Goal: Task Accomplishment & Management: Manage account settings

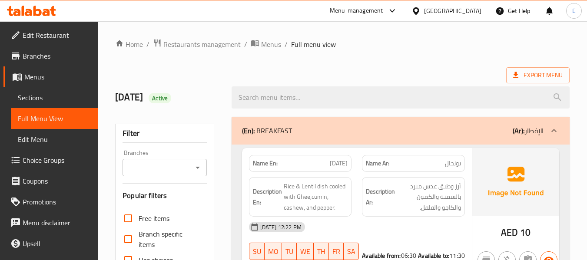
scroll to position [11639, 0]
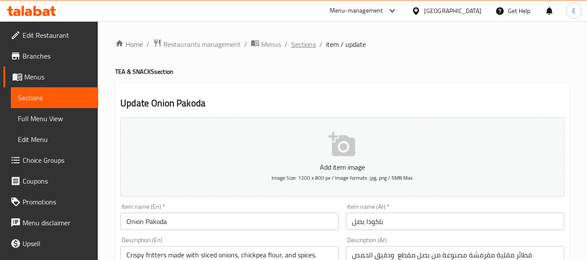
click at [297, 48] on span "Sections" at bounding box center [303, 44] width 25 height 10
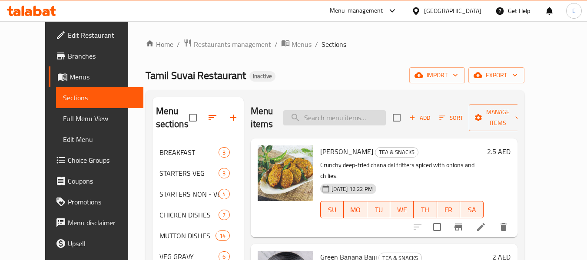
click at [363, 112] on input "search" at bounding box center [334, 117] width 103 height 15
paste input "STARTERS VEG"
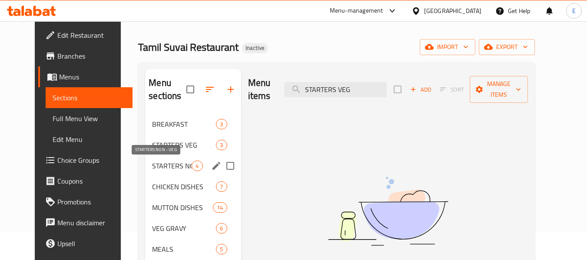
scroll to position [43, 0]
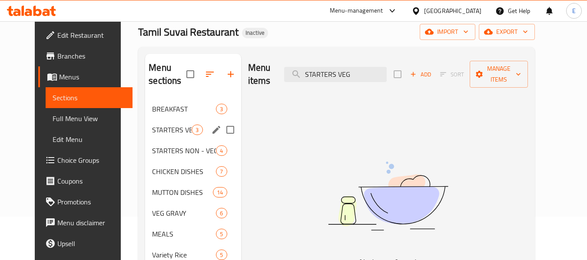
type input "STARTERS VEG"
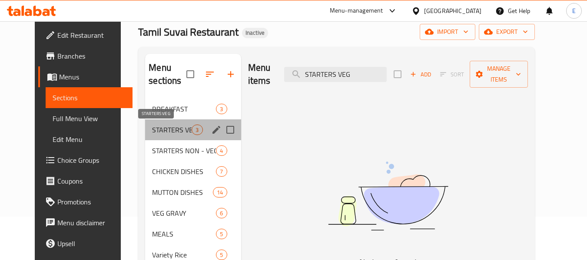
click at [169, 133] on span "STARTERS VEG" at bounding box center [172, 130] width 40 height 10
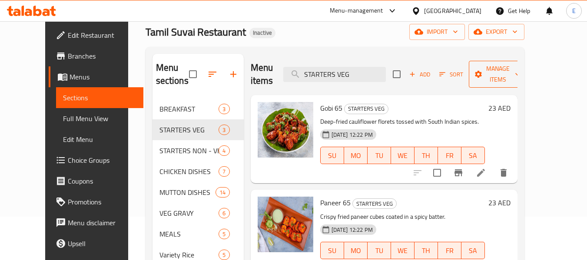
click at [512, 75] on button "Manage items" at bounding box center [498, 74] width 58 height 27
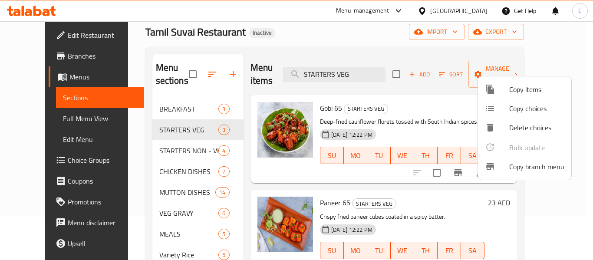
click at [410, 48] on div at bounding box center [296, 130] width 593 height 260
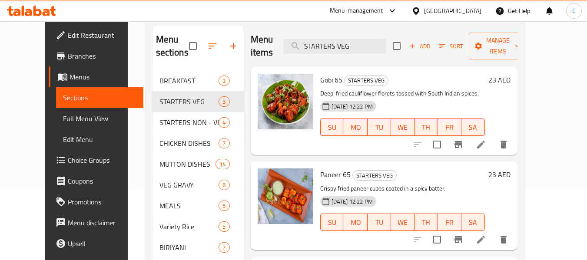
scroll to position [87, 0]
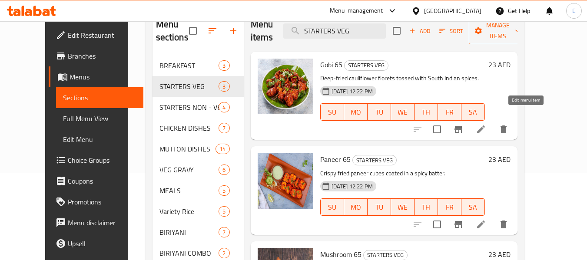
click at [486, 124] on icon at bounding box center [481, 129] width 10 height 10
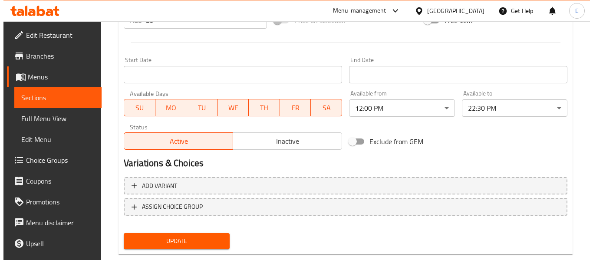
scroll to position [366, 0]
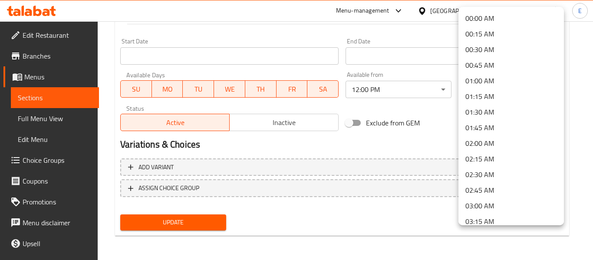
scroll to position [1305, 0]
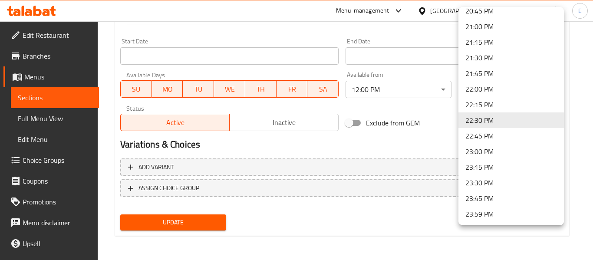
click at [470, 88] on li "22:00 PM" at bounding box center [512, 89] width 106 height 16
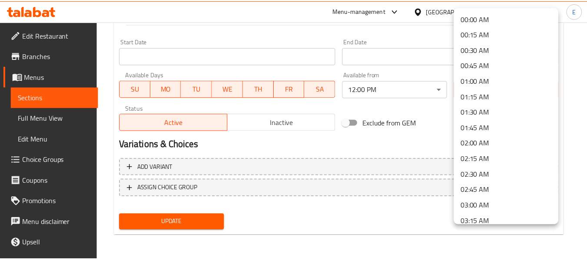
scroll to position [1278, 0]
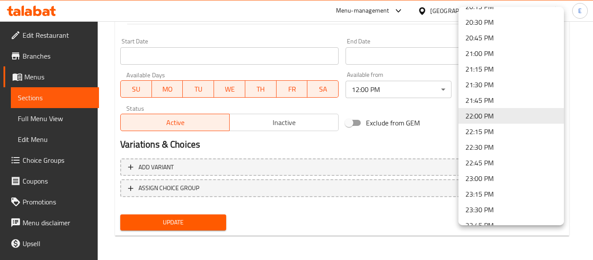
click at [483, 208] on li "23:30 PM" at bounding box center [512, 210] width 106 height 16
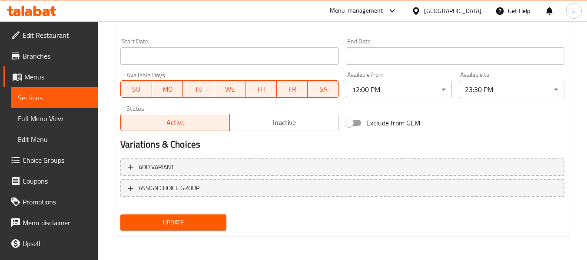
click at [468, 126] on div "Exclude from GEM" at bounding box center [417, 122] width 150 height 23
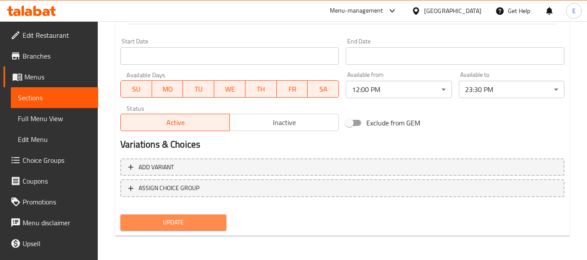
click at [202, 222] on span "Update" at bounding box center [173, 222] width 92 height 11
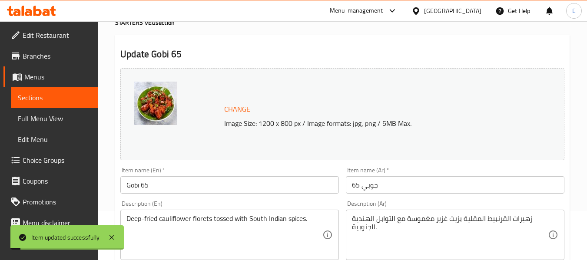
scroll to position [0, 0]
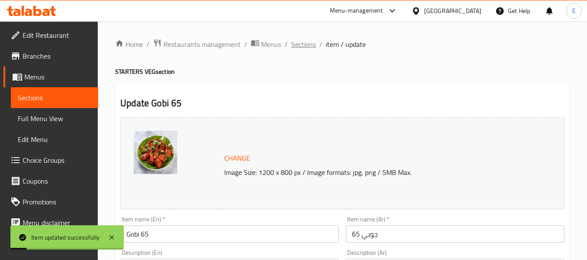
click at [314, 50] on span "Sections" at bounding box center [303, 44] width 25 height 10
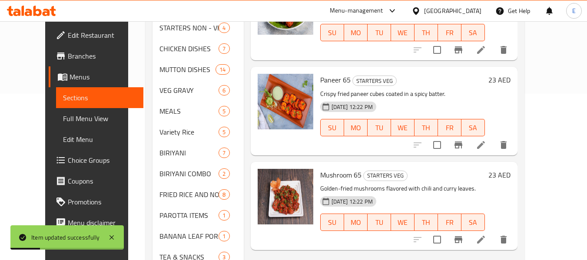
scroll to position [174, 0]
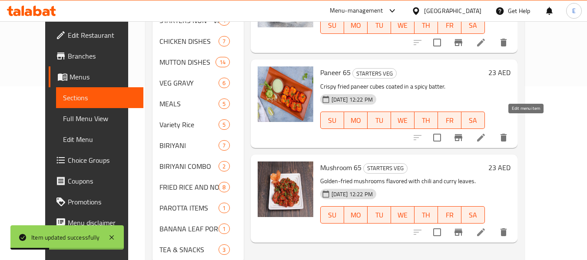
click at [486, 132] on icon at bounding box center [481, 137] width 10 height 10
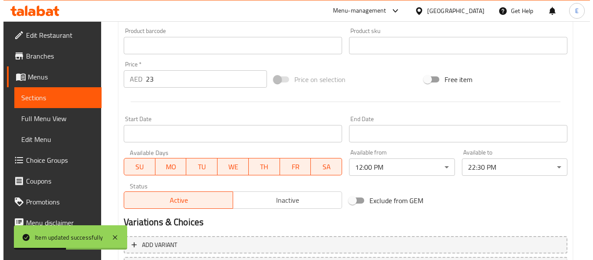
scroll to position [366, 0]
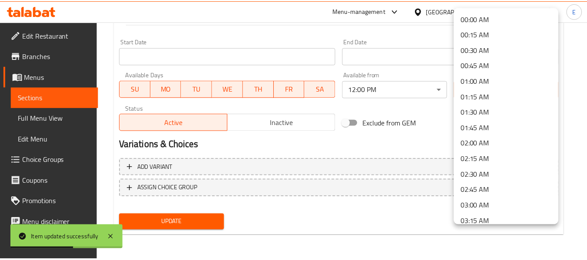
scroll to position [1305, 0]
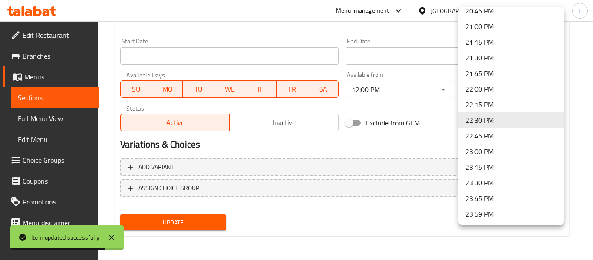
click at [476, 182] on li "23:30 PM" at bounding box center [512, 183] width 106 height 16
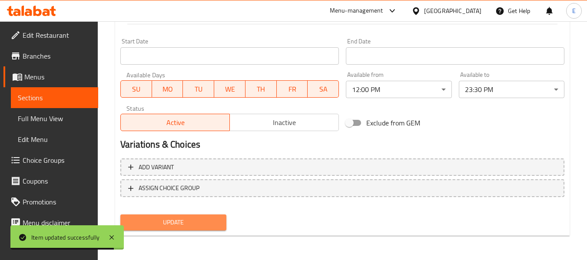
click at [206, 218] on span "Update" at bounding box center [173, 222] width 92 height 11
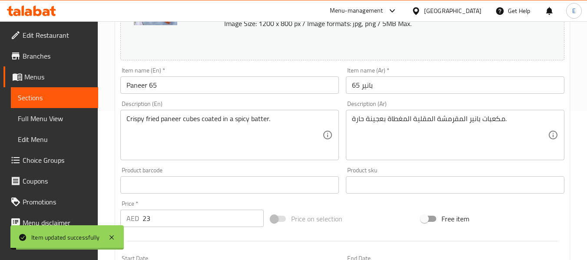
scroll to position [0, 0]
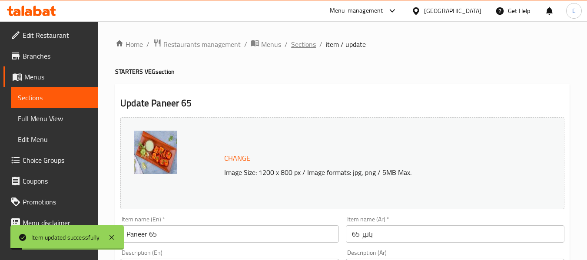
click at [306, 46] on span "Sections" at bounding box center [303, 44] width 25 height 10
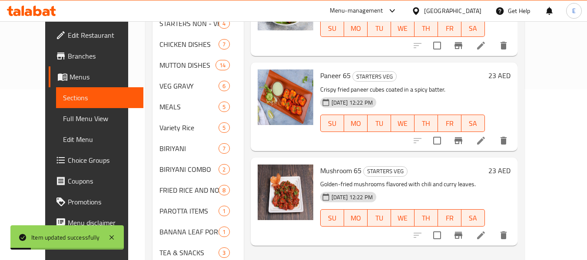
scroll to position [202, 0]
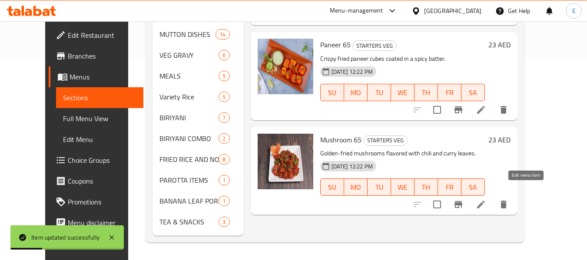
click at [486, 199] on icon at bounding box center [481, 204] width 10 height 10
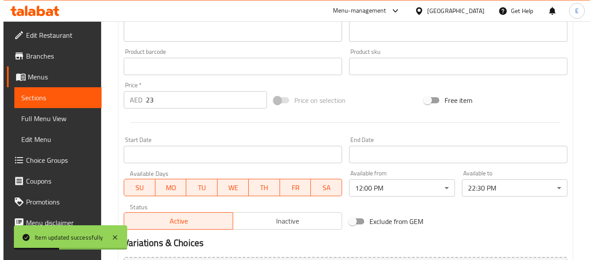
scroll to position [347, 0]
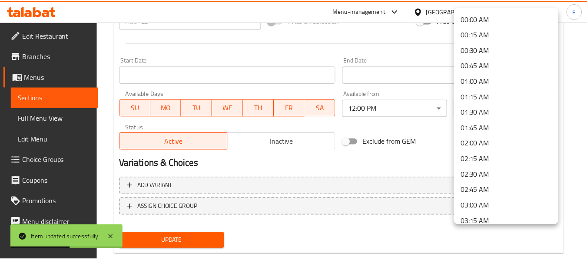
scroll to position [1305, 0]
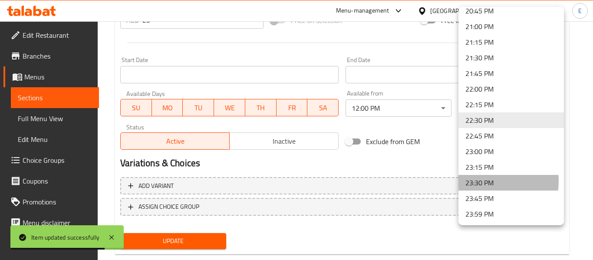
click at [490, 181] on li "23:30 PM" at bounding box center [512, 183] width 106 height 16
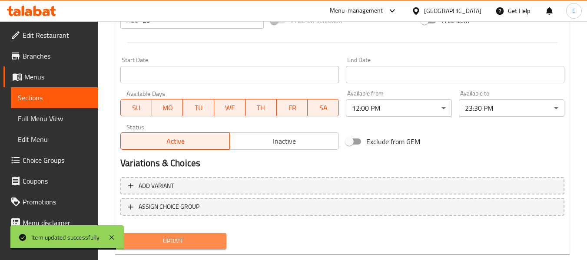
click at [189, 242] on span "Update" at bounding box center [173, 241] width 92 height 11
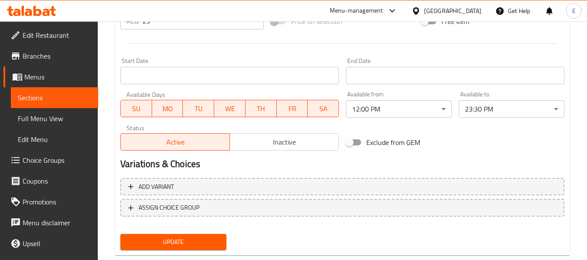
scroll to position [347, 0]
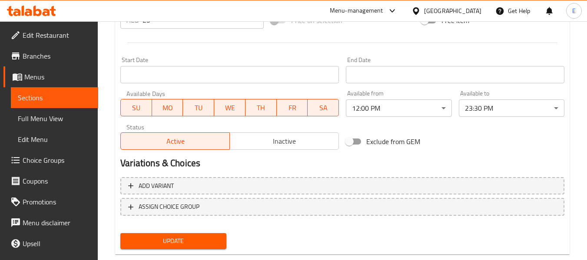
click at [212, 241] on span "Update" at bounding box center [173, 241] width 92 height 11
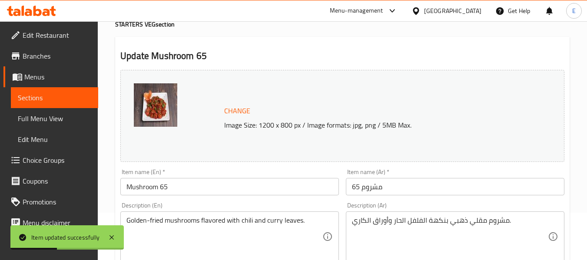
scroll to position [0, 0]
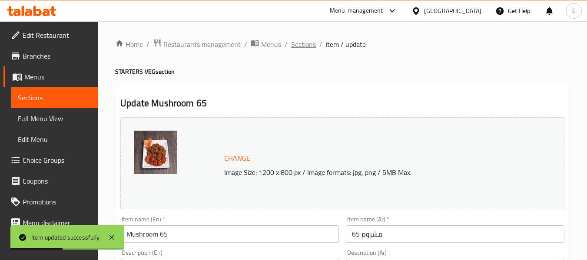
click at [295, 48] on span "Sections" at bounding box center [303, 44] width 25 height 10
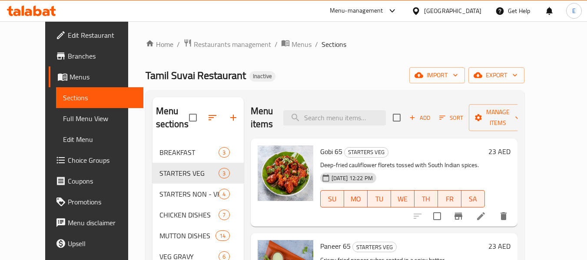
click at [375, 103] on div "Menu items Add Sort Manage items" at bounding box center [384, 117] width 267 height 41
click at [373, 112] on input "search" at bounding box center [334, 117] width 103 height 15
paste input ""Prawns 65"
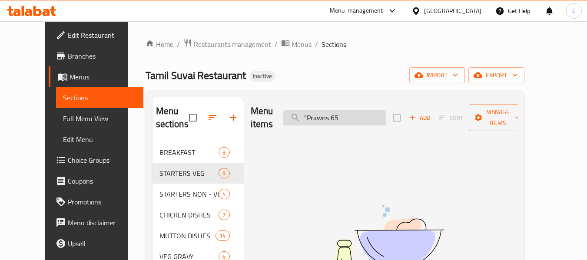
click at [322, 112] on input ""Prawns 65" at bounding box center [334, 117] width 103 height 15
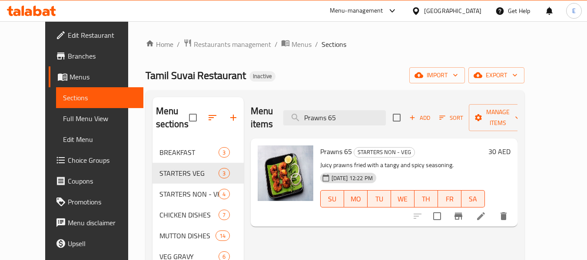
type input "Prawns 65"
click at [486, 211] on icon at bounding box center [481, 216] width 10 height 10
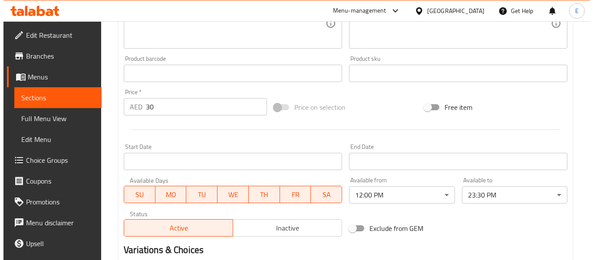
scroll to position [304, 0]
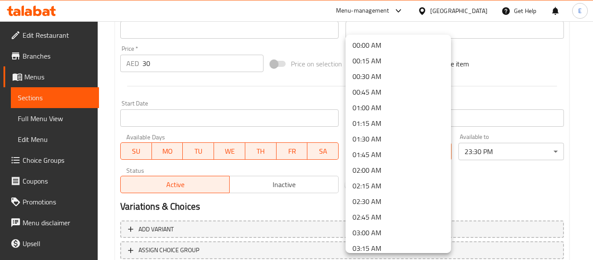
scroll to position [0, 0]
click at [507, 188] on div at bounding box center [296, 130] width 593 height 260
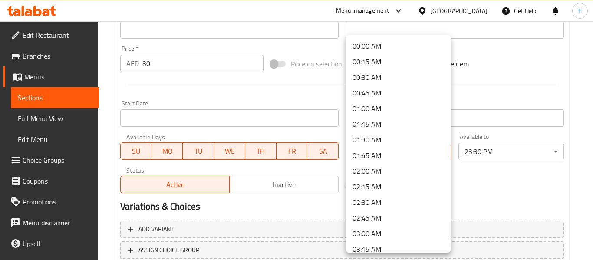
click at [369, 49] on li "00:00 AM" at bounding box center [399, 46] width 106 height 16
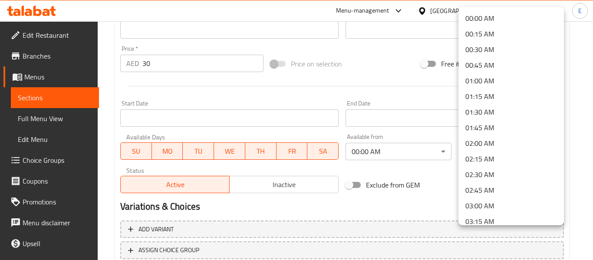
click at [475, 21] on li "00:00 AM" at bounding box center [512, 18] width 106 height 16
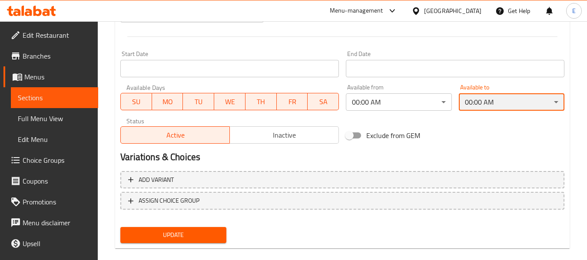
scroll to position [366, 0]
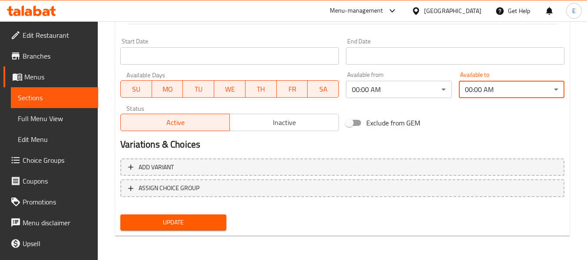
click at [184, 225] on span "Update" at bounding box center [173, 222] width 92 height 11
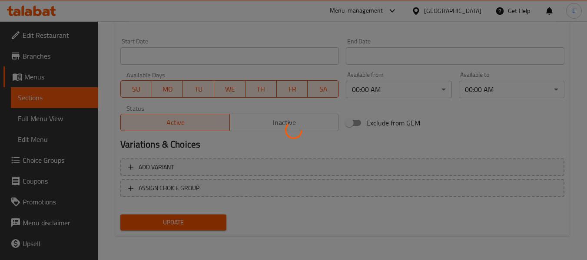
click at [184, 225] on div at bounding box center [293, 130] width 587 height 260
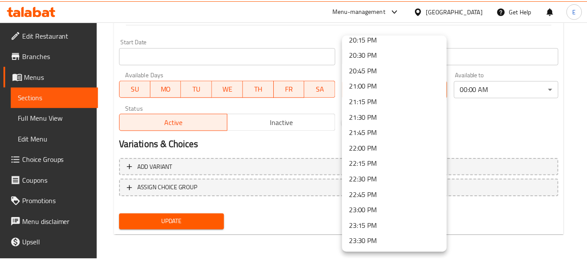
scroll to position [1305, 0]
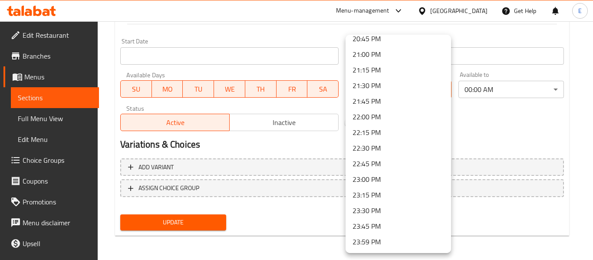
click at [486, 110] on div at bounding box center [296, 130] width 593 height 260
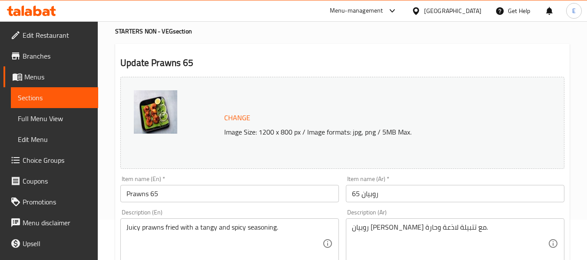
scroll to position [0, 0]
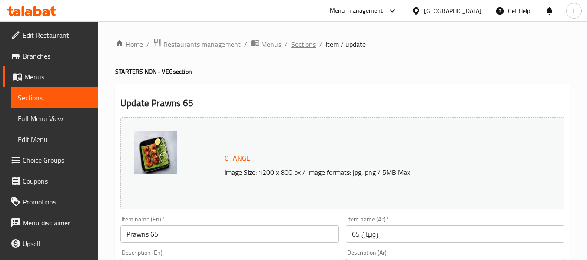
click at [293, 43] on span "Sections" at bounding box center [303, 44] width 25 height 10
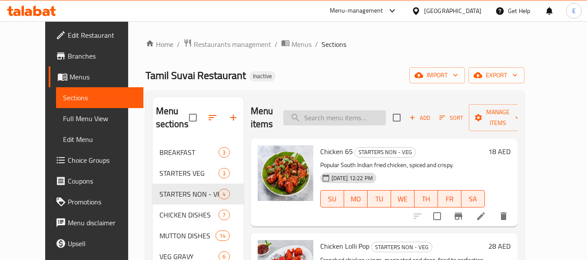
click at [338, 117] on input "search" at bounding box center [334, 117] width 103 height 15
paste input "VEG GRAVY"
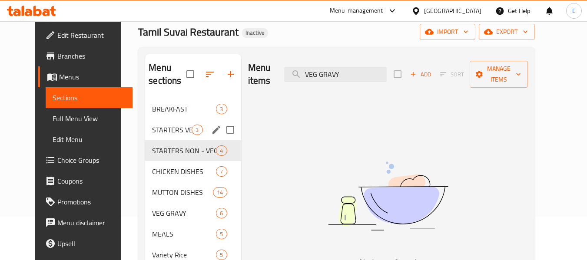
scroll to position [87, 0]
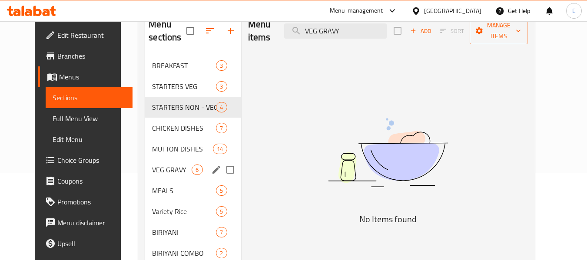
type input "VEG GRAVY"
click at [192, 174] on div "6" at bounding box center [197, 170] width 11 height 10
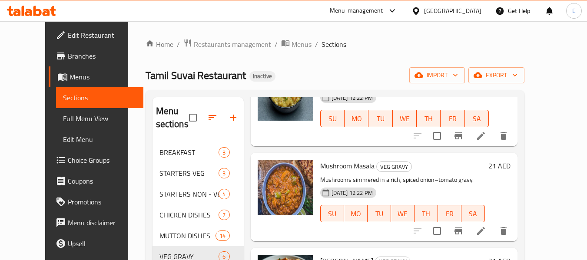
scroll to position [87, 0]
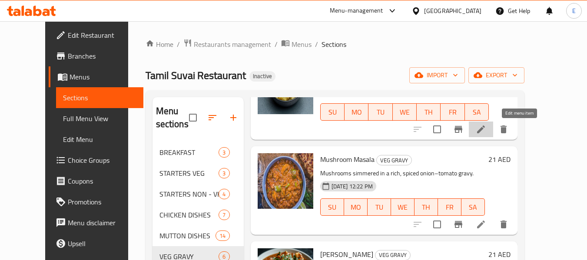
click at [485, 132] on icon at bounding box center [481, 130] width 8 height 8
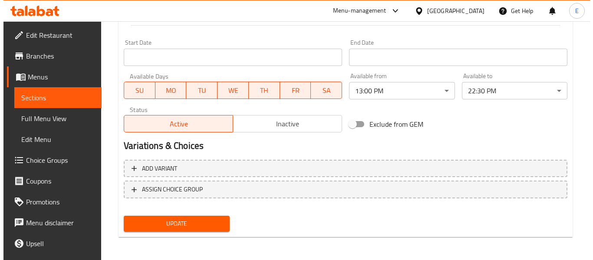
scroll to position [366, 0]
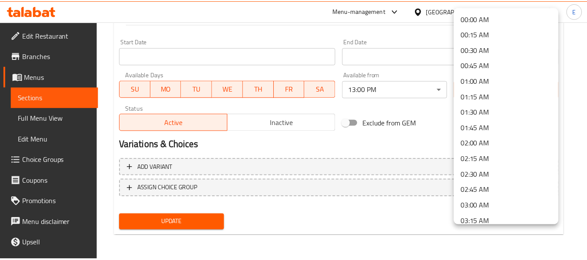
scroll to position [1305, 0]
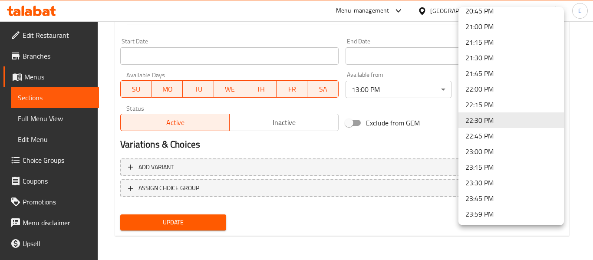
click at [474, 183] on li "23:30 PM" at bounding box center [512, 183] width 106 height 16
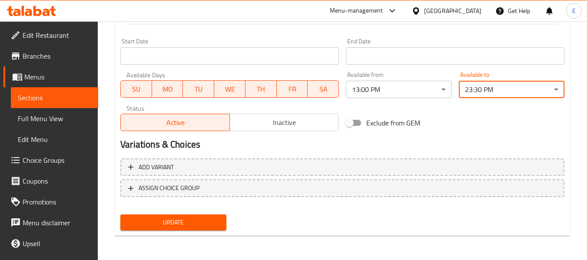
click at [199, 221] on span "Update" at bounding box center [173, 222] width 92 height 11
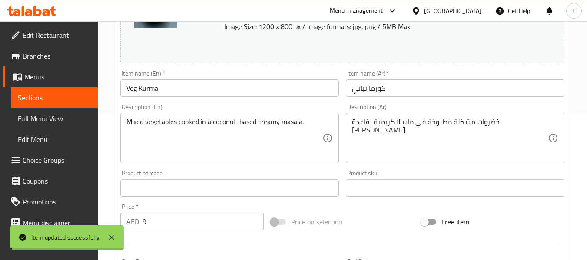
scroll to position [0, 0]
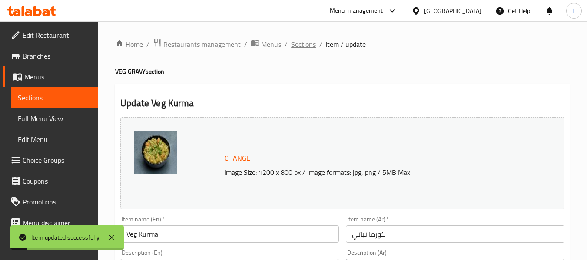
click at [302, 47] on span "Sections" at bounding box center [303, 44] width 25 height 10
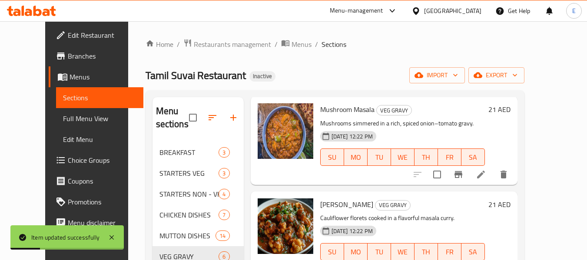
scroll to position [130, 0]
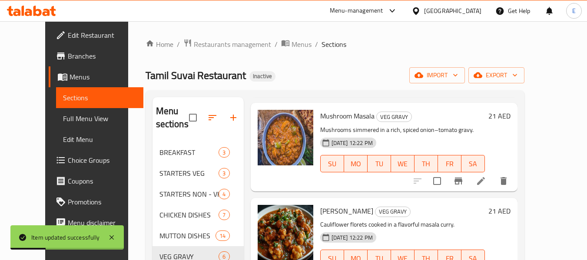
click at [486, 183] on icon at bounding box center [481, 181] width 10 height 10
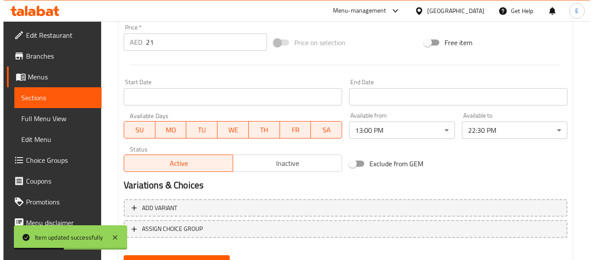
scroll to position [366, 0]
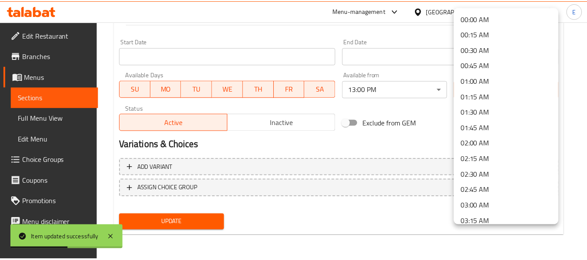
scroll to position [1305, 0]
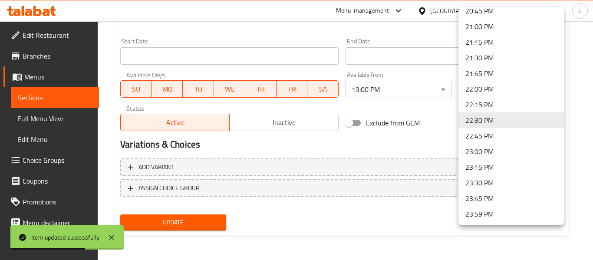
click at [476, 182] on li "23:30 PM" at bounding box center [512, 183] width 106 height 16
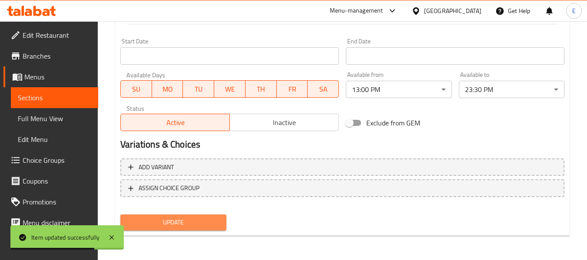
click at [191, 226] on span "Update" at bounding box center [173, 222] width 92 height 11
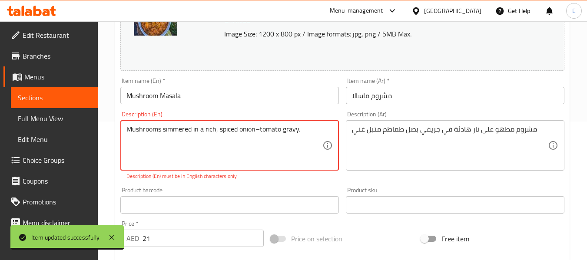
click at [261, 129] on textarea "Mushrooms simmered in a rich, spiced onion–tomato gravy." at bounding box center [224, 145] width 196 height 41
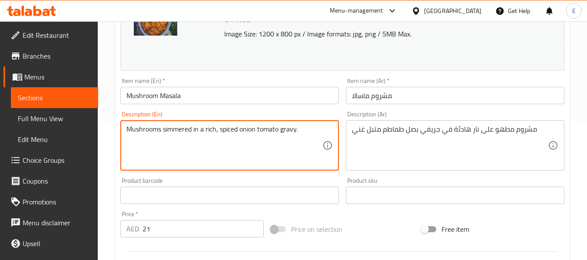
scroll to position [366, 0]
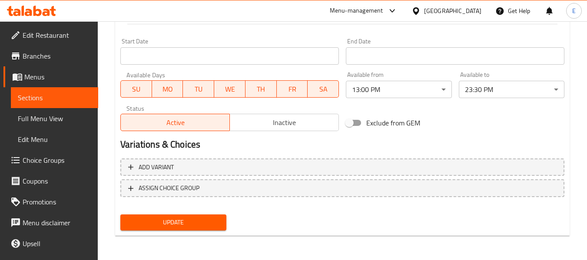
type textarea "Mushrooms simmered in a rich, spiced onion tomato gravy."
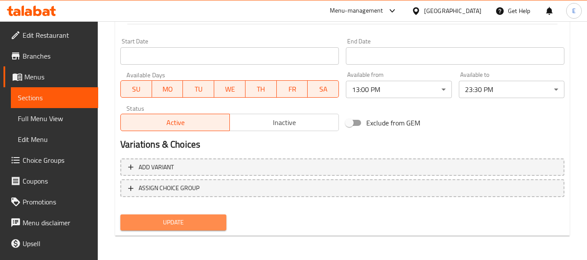
click at [212, 222] on span "Update" at bounding box center [173, 222] width 92 height 11
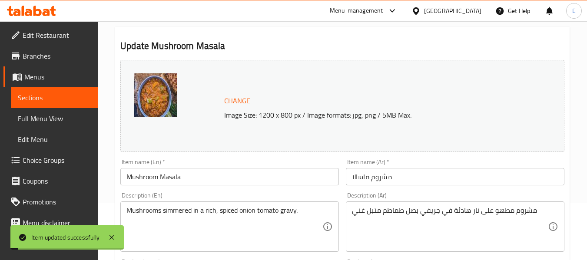
scroll to position [19, 0]
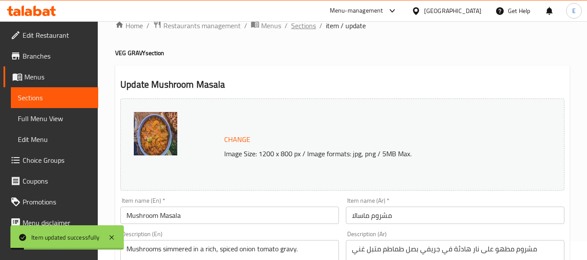
click at [310, 27] on span "Sections" at bounding box center [303, 25] width 25 height 10
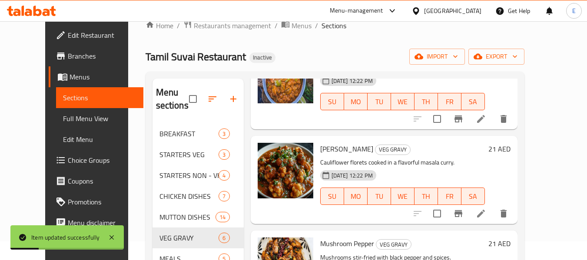
scroll to position [217, 0]
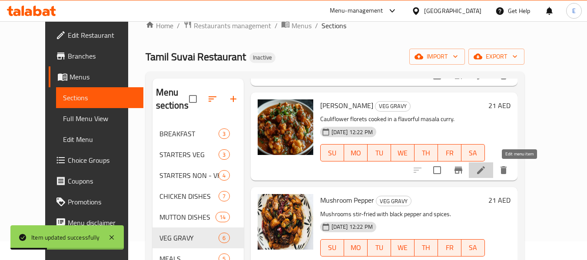
click at [486, 167] on icon at bounding box center [481, 170] width 10 height 10
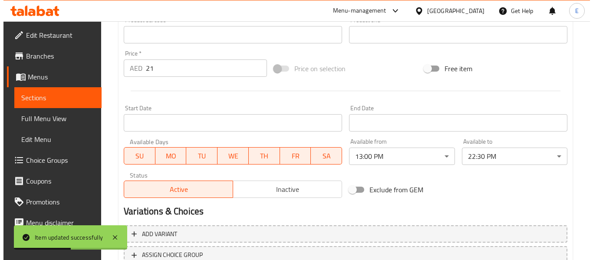
scroll to position [304, 0]
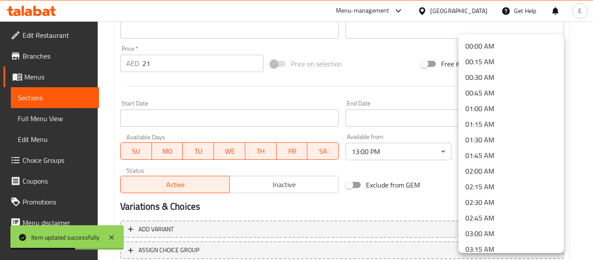
scroll to position [1305, 0]
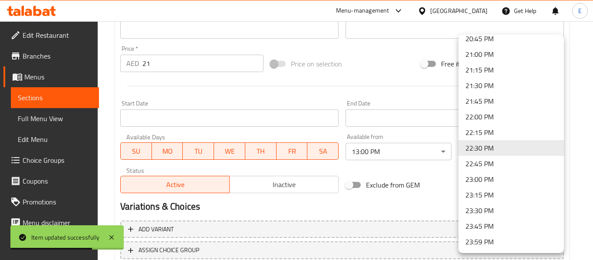
click at [477, 181] on li "23:00 PM" at bounding box center [512, 180] width 106 height 16
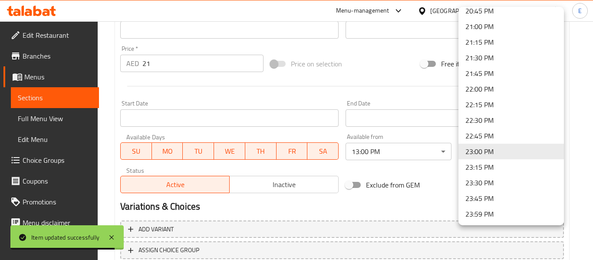
click at [476, 180] on li "23:30 PM" at bounding box center [512, 183] width 106 height 16
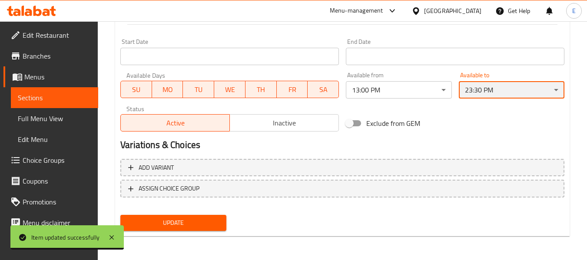
scroll to position [366, 0]
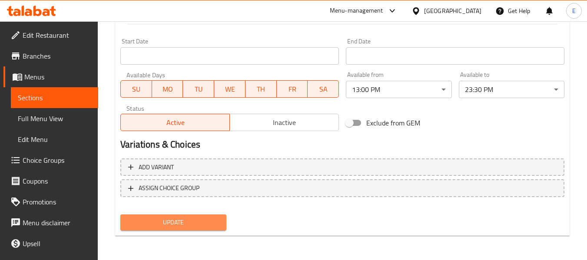
click at [200, 224] on span "Update" at bounding box center [173, 222] width 92 height 11
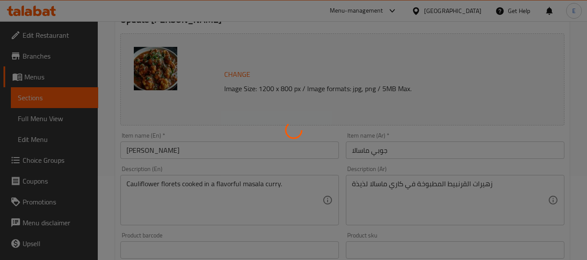
scroll to position [0, 0]
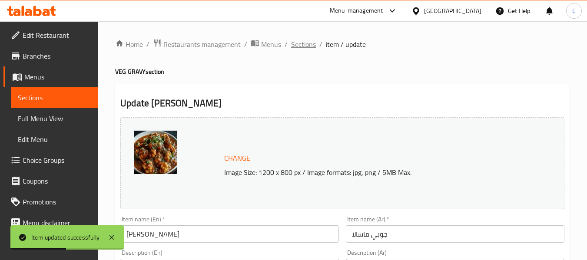
click at [305, 48] on span "Sections" at bounding box center [303, 44] width 25 height 10
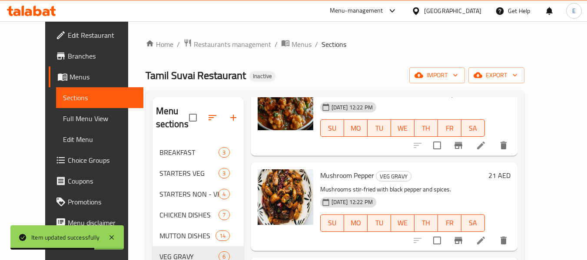
scroll to position [264, 0]
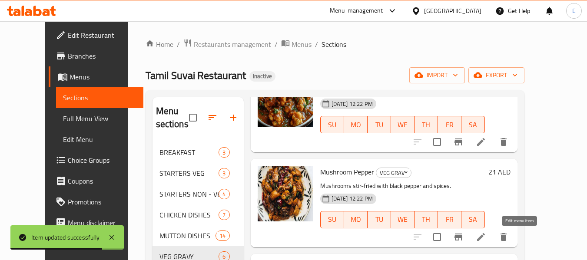
click at [486, 238] on icon at bounding box center [481, 237] width 10 height 10
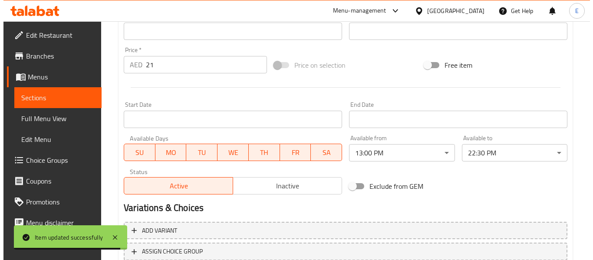
scroll to position [366, 0]
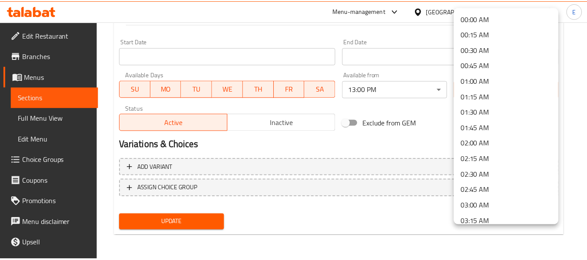
scroll to position [1305, 0]
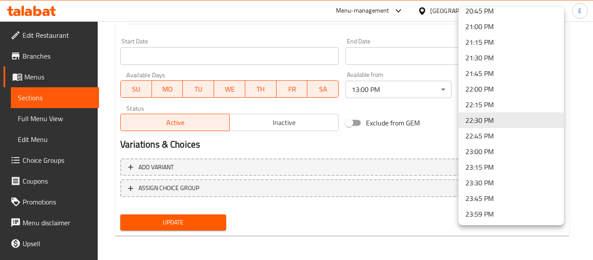
click at [475, 181] on li "23:30 PM" at bounding box center [512, 183] width 106 height 16
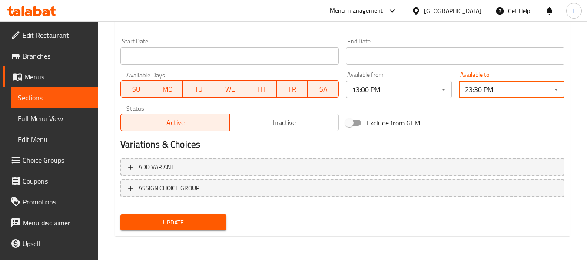
click at [203, 222] on span "Update" at bounding box center [173, 222] width 92 height 11
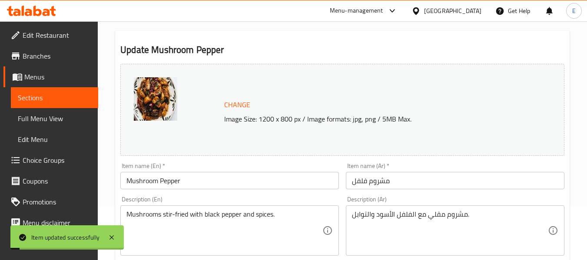
scroll to position [0, 0]
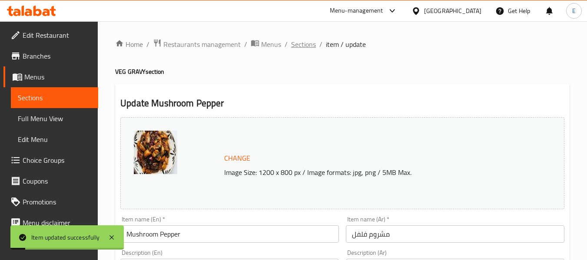
click at [301, 46] on span "Sections" at bounding box center [303, 44] width 25 height 10
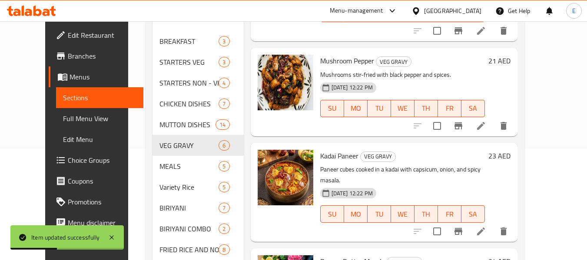
scroll to position [130, 0]
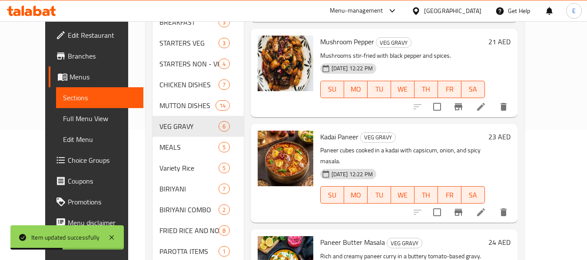
click at [493, 113] on li at bounding box center [481, 107] width 24 height 16
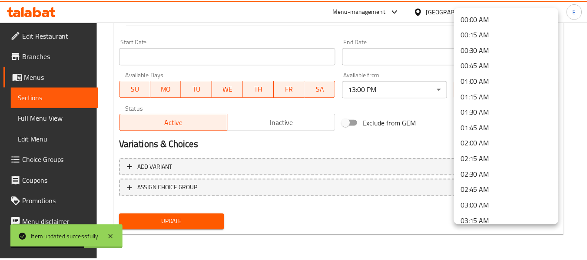
scroll to position [1305, 0]
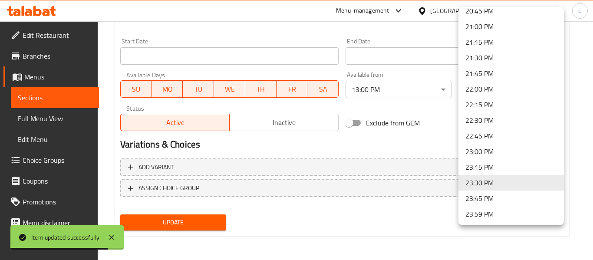
click at [389, 143] on div at bounding box center [296, 130] width 593 height 260
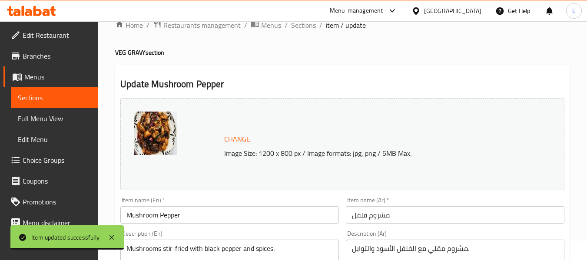
scroll to position [19, 0]
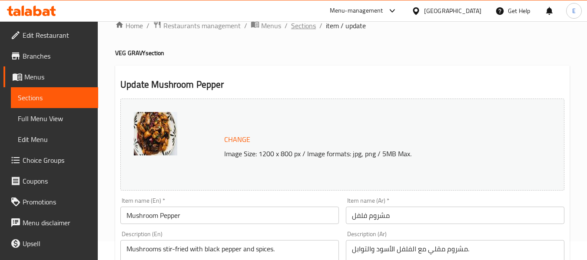
click at [303, 26] on span "Sections" at bounding box center [303, 25] width 25 height 10
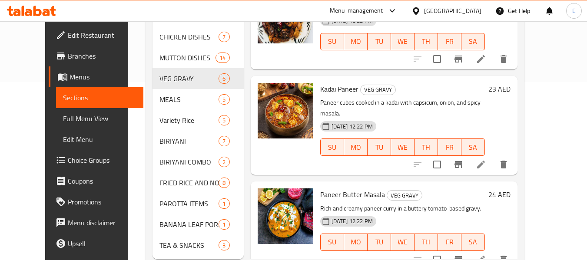
scroll to position [192, 0]
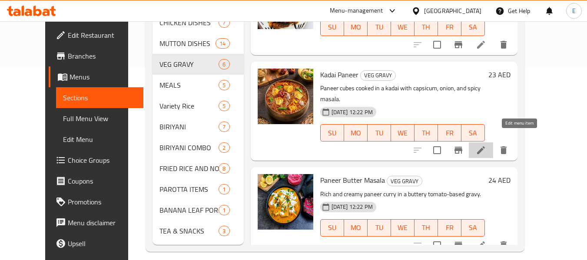
click at [486, 145] on icon at bounding box center [481, 150] width 10 height 10
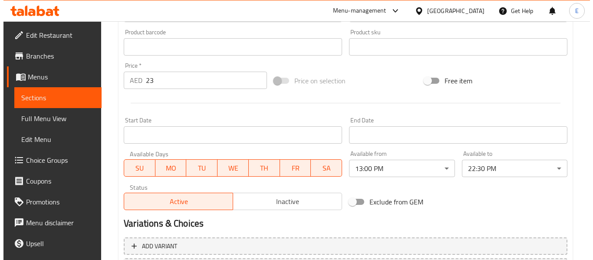
scroll to position [304, 0]
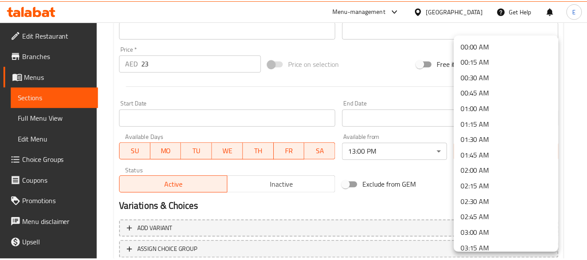
scroll to position [1305, 0]
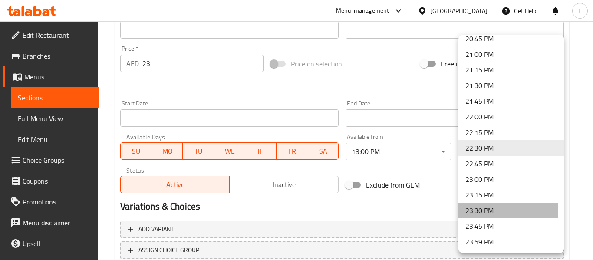
click at [480, 210] on li "23:30 PM" at bounding box center [512, 211] width 106 height 16
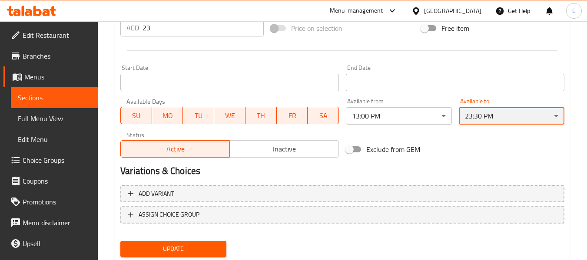
scroll to position [366, 0]
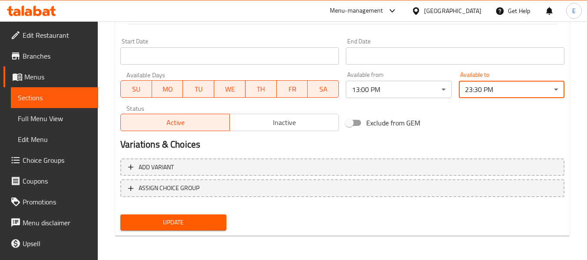
click at [214, 228] on span "Update" at bounding box center [173, 222] width 92 height 11
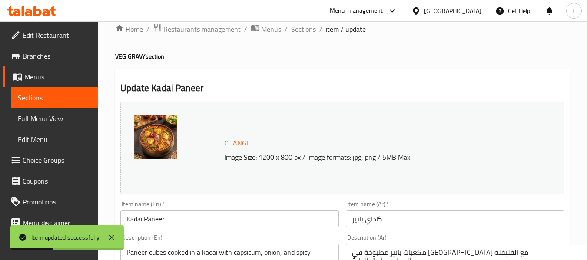
scroll to position [0, 0]
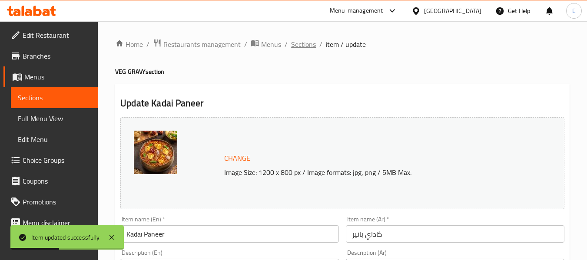
click at [304, 45] on span "Sections" at bounding box center [303, 44] width 25 height 10
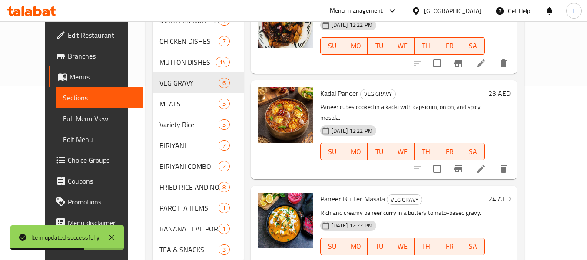
scroll to position [202, 0]
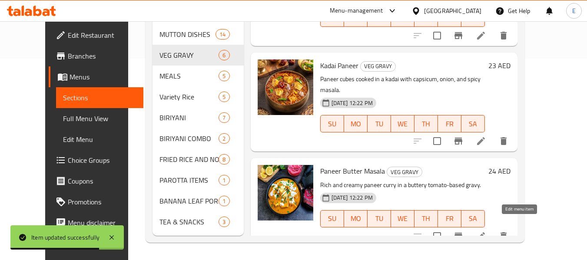
click at [485, 232] on icon at bounding box center [481, 236] width 8 height 8
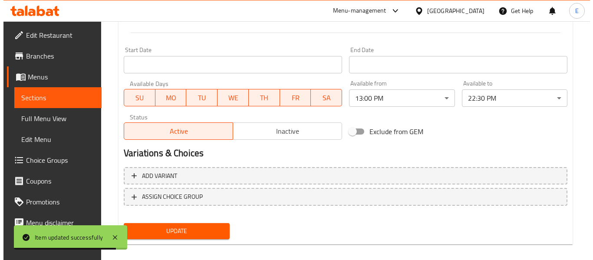
scroll to position [366, 0]
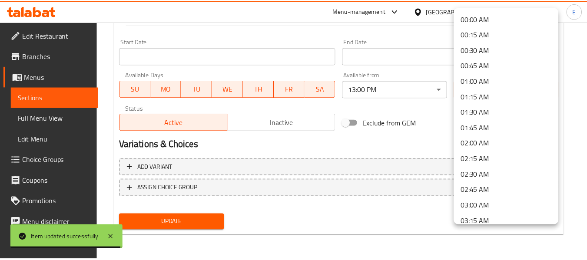
scroll to position [1305, 0]
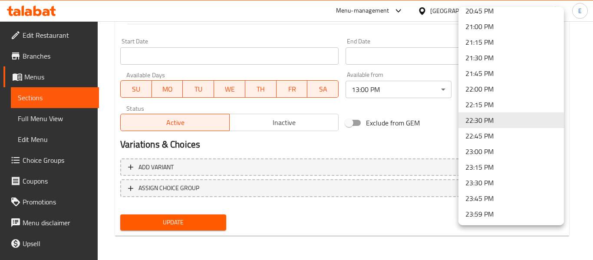
click at [473, 180] on li "23:30 PM" at bounding box center [512, 183] width 106 height 16
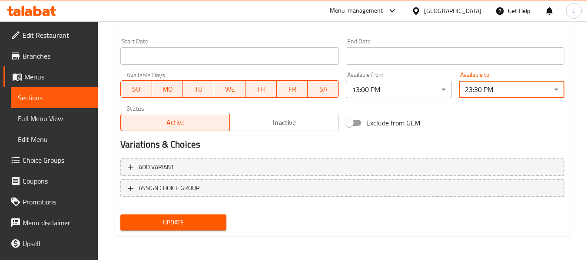
click at [212, 221] on span "Update" at bounding box center [173, 222] width 92 height 11
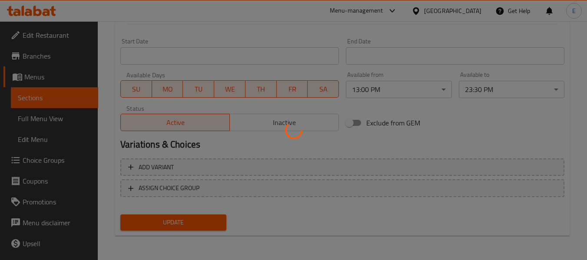
click at [212, 221] on div at bounding box center [293, 130] width 587 height 260
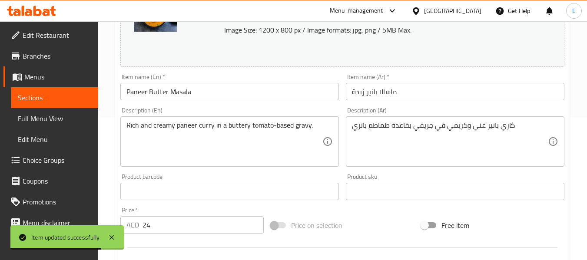
scroll to position [0, 0]
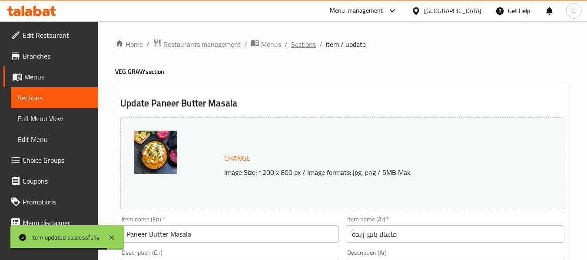
click at [308, 44] on span "Sections" at bounding box center [303, 44] width 25 height 10
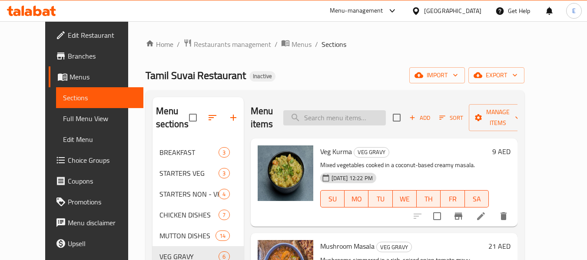
click at [381, 118] on input "search" at bounding box center [334, 117] width 103 height 15
click at [329, 117] on input "search" at bounding box center [334, 117] width 103 height 15
click at [318, 116] on input "search" at bounding box center [334, 117] width 103 height 15
paste input ""Prawns 65"
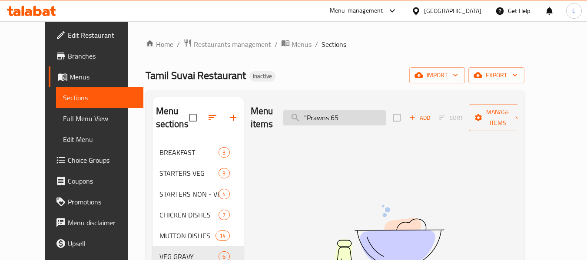
click at [318, 116] on input ""Prawns 65" at bounding box center [334, 117] width 103 height 15
click at [321, 110] on input ""Prawns 65" at bounding box center [334, 117] width 103 height 15
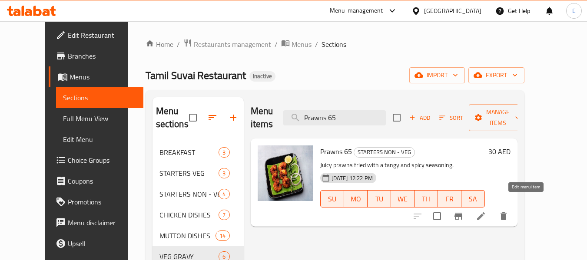
type input "Prawns 65"
click at [493, 208] on li at bounding box center [481, 216] width 24 height 16
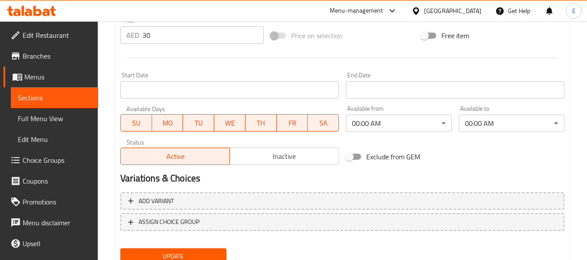
scroll to position [347, 0]
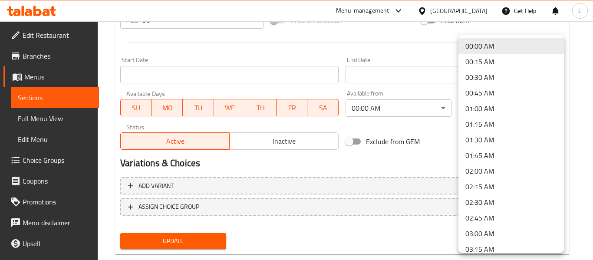
click at [408, 156] on div at bounding box center [296, 130] width 593 height 260
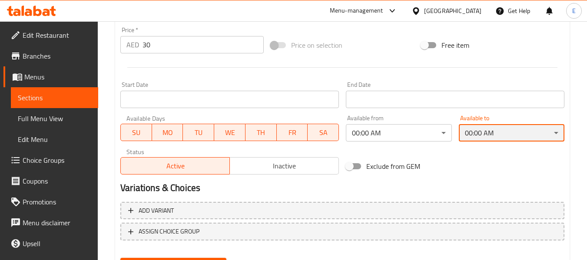
scroll to position [366, 0]
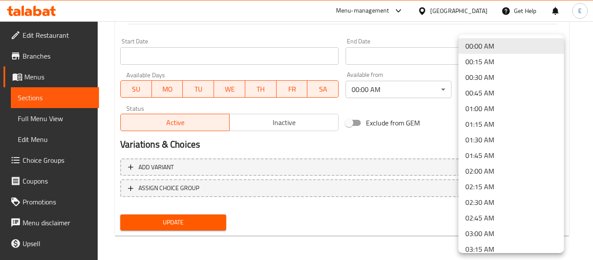
click at [353, 123] on div at bounding box center [296, 130] width 593 height 260
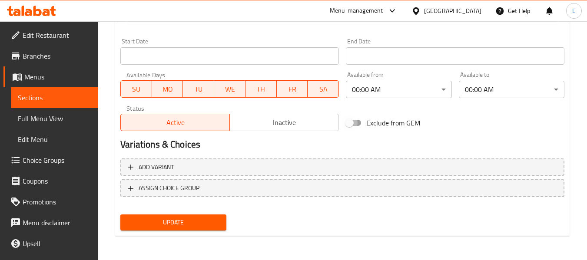
click at [355, 123] on input "Exclude from GEM" at bounding box center [349, 123] width 50 height 17
click at [355, 123] on input "Exclude from GEM" at bounding box center [358, 123] width 50 height 17
checkbox input "false"
click at [470, 126] on div "Exclude from GEM" at bounding box center [417, 122] width 150 height 23
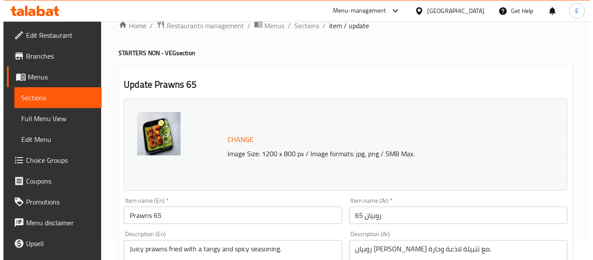
scroll to position [0, 0]
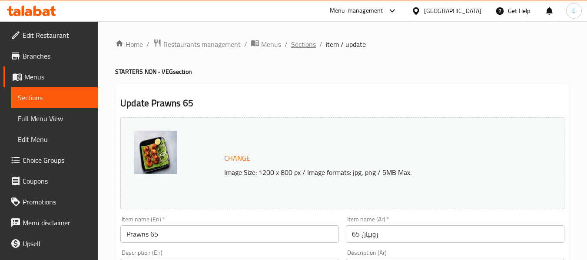
click at [307, 49] on span "Sections" at bounding box center [303, 44] width 25 height 10
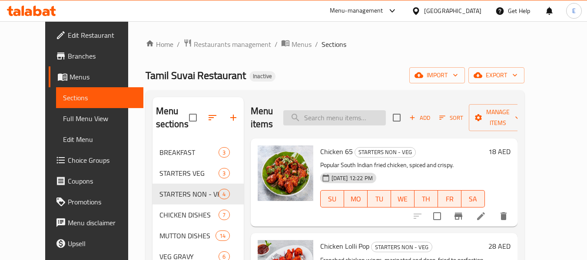
click at [364, 116] on input "search" at bounding box center [334, 117] width 103 height 15
paste input ""Prawns 65"
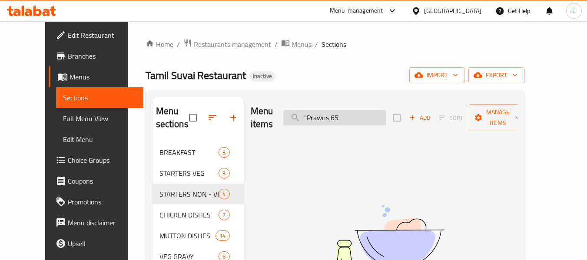
click at [322, 112] on input ""Prawns 65" at bounding box center [334, 117] width 103 height 15
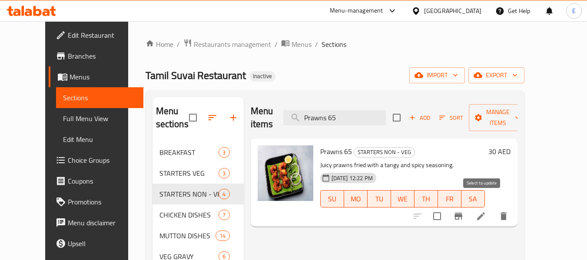
type input "Prawns 65"
click at [446, 208] on input "checkbox" at bounding box center [437, 216] width 18 height 18
checkbox input "true"
click at [446, 208] on input "checkbox" at bounding box center [437, 216] width 18 height 18
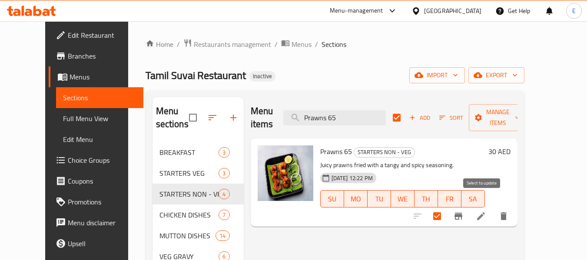
checkbox input "false"
click at [486, 211] on icon at bounding box center [481, 216] width 10 height 10
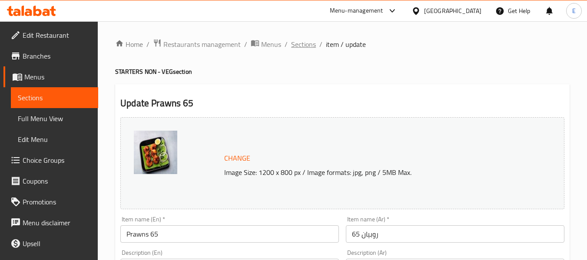
click at [309, 42] on span "Sections" at bounding box center [303, 44] width 25 height 10
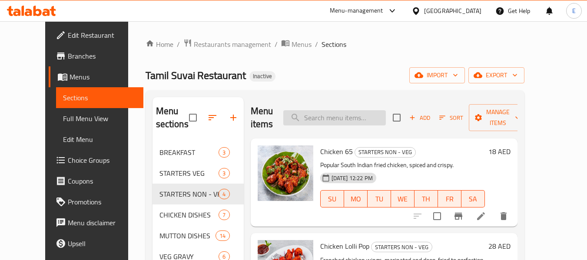
click at [377, 125] on input "search" at bounding box center [334, 117] width 103 height 15
paste input ""Prawns 65"
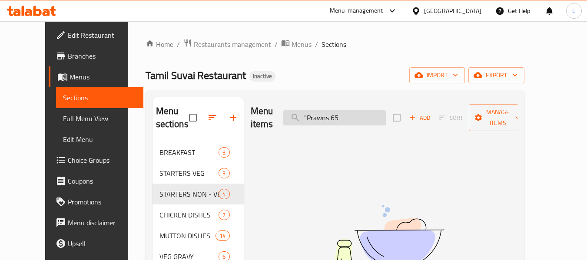
click at [321, 111] on input ""Prawns 65" at bounding box center [334, 117] width 103 height 15
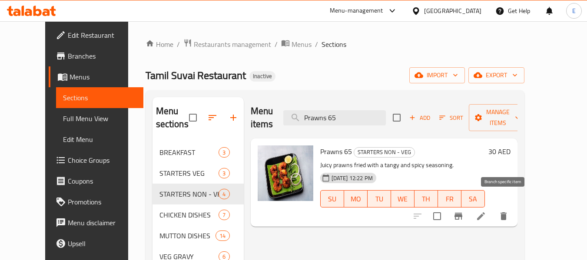
type input "Prawns 65"
click at [463, 211] on icon "Branch-specific-item" at bounding box center [458, 216] width 10 height 10
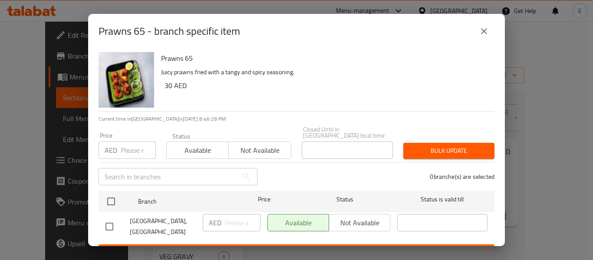
click at [482, 32] on icon "close" at bounding box center [484, 31] width 10 height 10
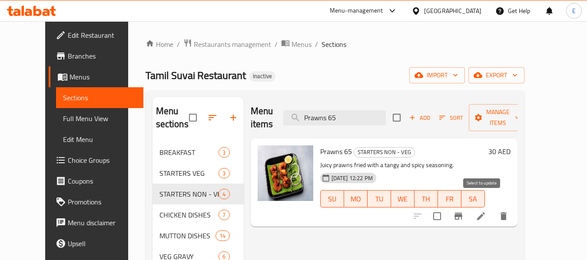
click at [446, 207] on input "checkbox" at bounding box center [437, 216] width 18 height 18
checkbox input "true"
click at [508, 110] on span "Manage items" at bounding box center [498, 118] width 44 height 22
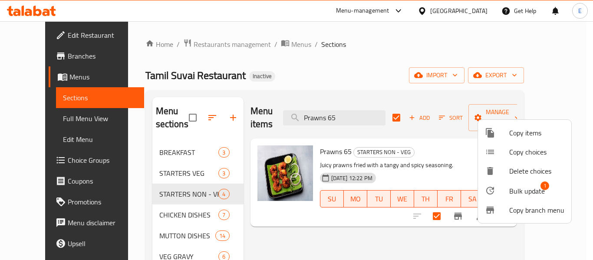
click at [513, 190] on span "Bulk update" at bounding box center [528, 191] width 36 height 10
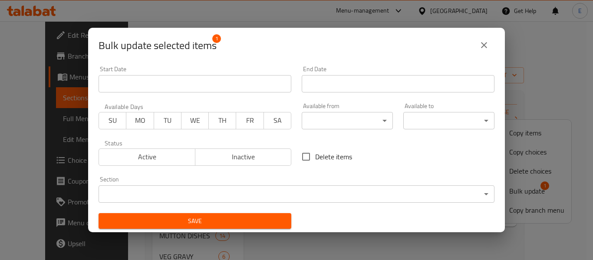
click at [228, 78] on input "Start Date" at bounding box center [195, 83] width 193 height 17
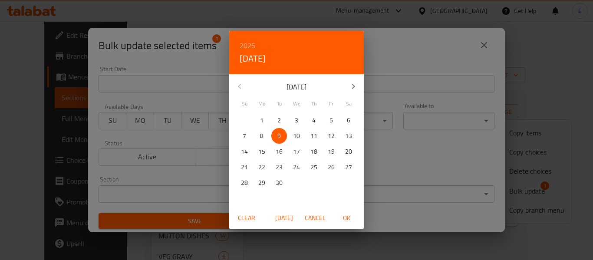
click at [453, 190] on div "2025 Tue, Sep 9 September 2025 Su Mo Tu We Th Fr Sa 31 1 2 3 4 5 6 7 8 9 10 11 …" at bounding box center [296, 130] width 593 height 260
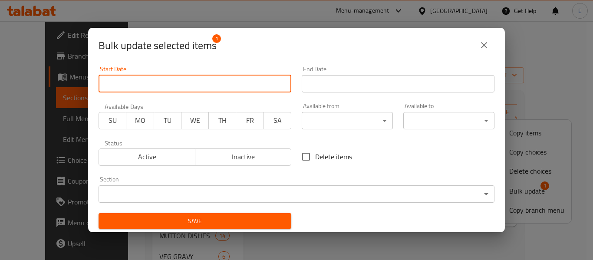
click at [317, 89] on input "Start Date" at bounding box center [398, 83] width 193 height 17
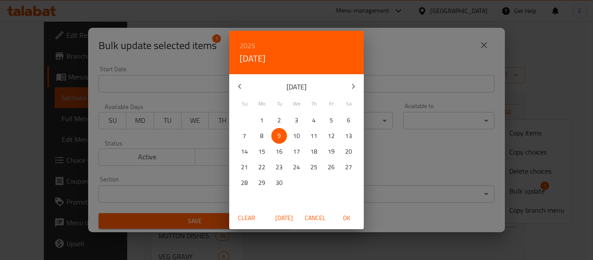
click at [409, 169] on div "2025 Tue, Sep 9 September 2025 Su Mo Tu We Th Fr Sa 31 1 2 3 4 5 6 7 8 9 10 11 …" at bounding box center [296, 130] width 593 height 260
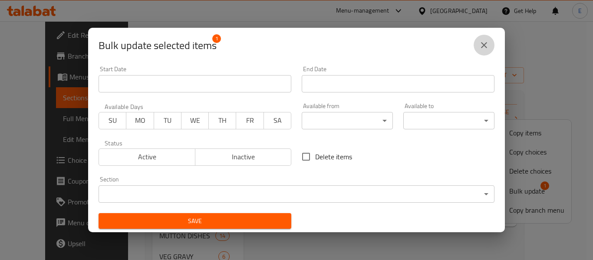
click at [490, 47] on button "close" at bounding box center [484, 45] width 21 height 21
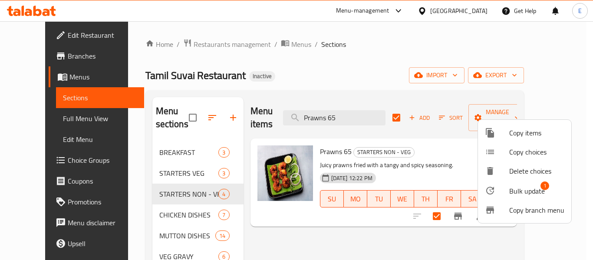
click at [380, 70] on div at bounding box center [296, 130] width 593 height 260
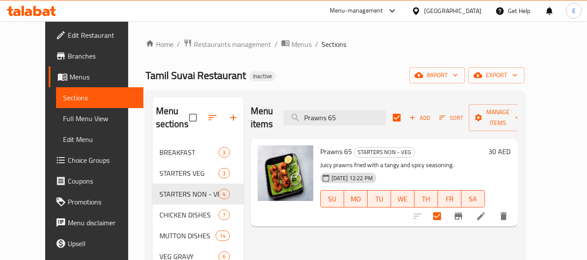
click at [486, 211] on icon at bounding box center [481, 216] width 10 height 10
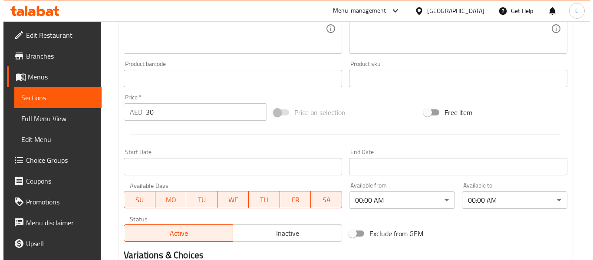
scroll to position [261, 0]
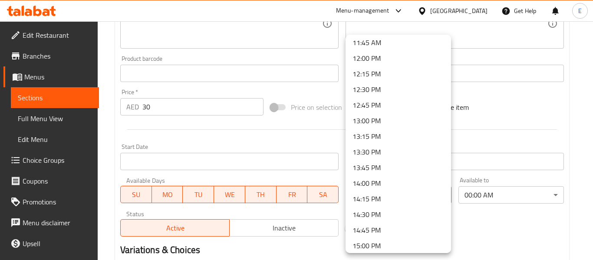
scroll to position [1305, 0]
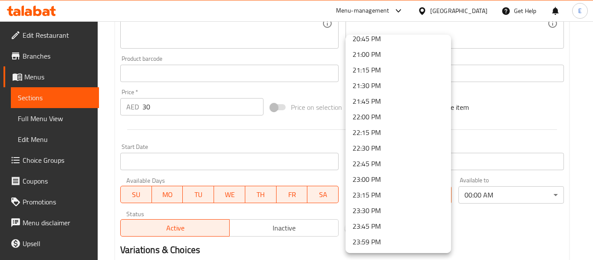
click at [525, 195] on div at bounding box center [296, 130] width 593 height 260
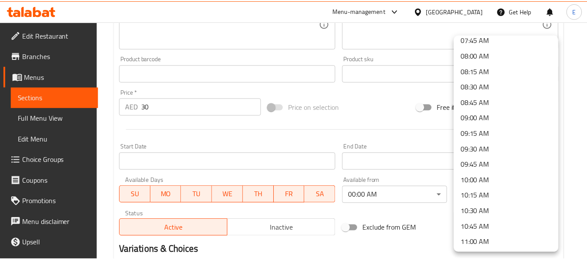
scroll to position [521, 0]
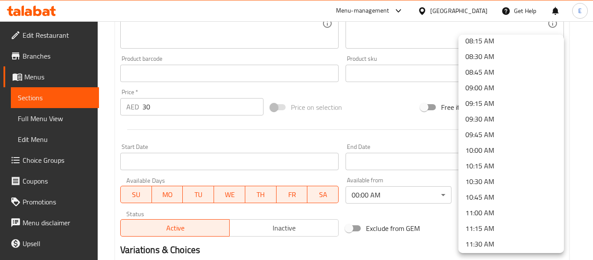
click at [394, 96] on div at bounding box center [296, 130] width 593 height 260
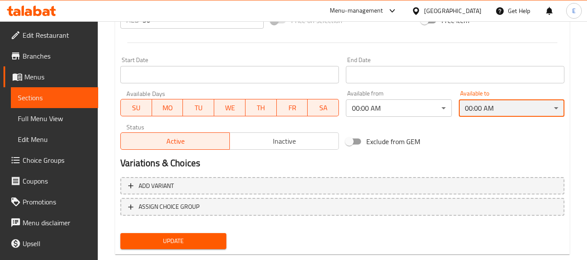
scroll to position [366, 0]
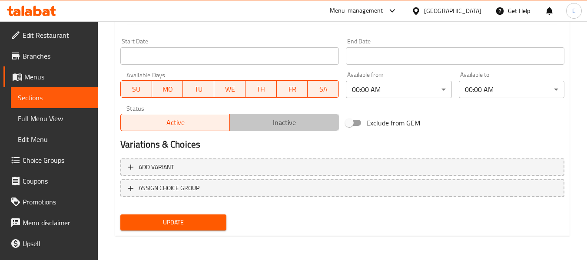
click at [288, 119] on span "Inactive" at bounding box center [284, 122] width 102 height 13
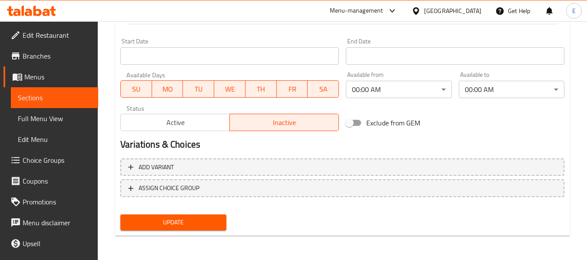
click at [192, 122] on span "Active" at bounding box center [175, 122] width 102 height 13
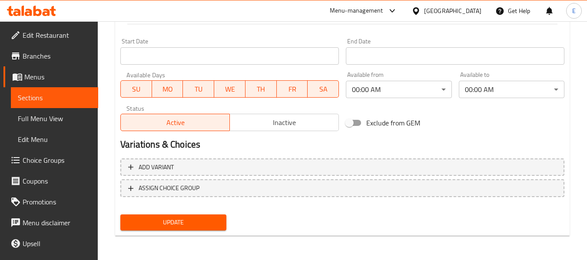
click at [323, 87] on span "SA" at bounding box center [323, 89] width 24 height 13
click at [301, 89] on span "FR" at bounding box center [292, 89] width 24 height 13
click at [267, 86] on span "TH" at bounding box center [261, 89] width 24 height 13
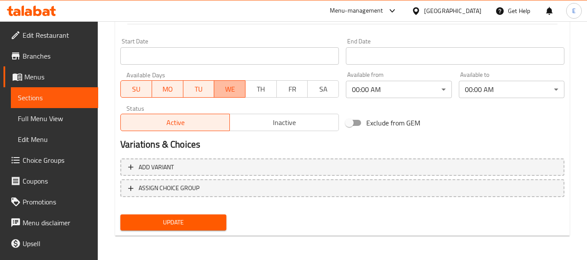
click at [229, 83] on span "WE" at bounding box center [230, 89] width 24 height 13
click at [202, 85] on span "TU" at bounding box center [199, 89] width 24 height 13
click at [169, 83] on span "MO" at bounding box center [168, 89] width 24 height 13
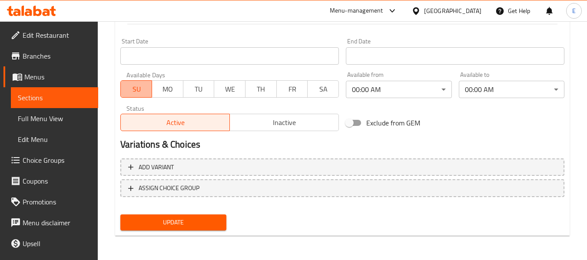
click at [126, 85] on span "SU" at bounding box center [136, 89] width 24 height 13
click at [171, 88] on span "MO" at bounding box center [168, 89] width 24 height 13
click at [204, 87] on span "TU" at bounding box center [199, 89] width 24 height 13
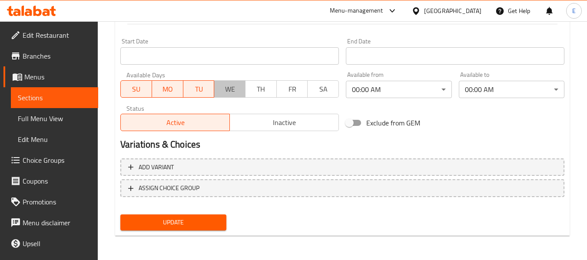
click at [232, 92] on span "WE" at bounding box center [230, 89] width 24 height 13
click at [265, 91] on span "TH" at bounding box center [261, 89] width 24 height 13
click at [293, 90] on span "FR" at bounding box center [292, 89] width 24 height 13
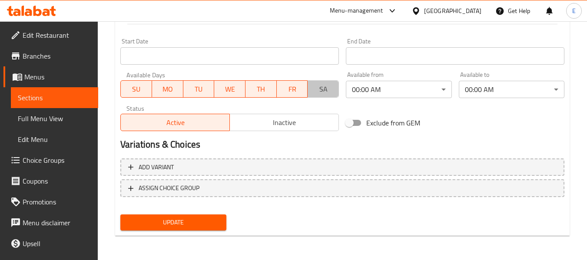
click at [321, 92] on span "SA" at bounding box center [323, 89] width 24 height 13
click at [450, 122] on div "Exclude from GEM" at bounding box center [417, 122] width 150 height 23
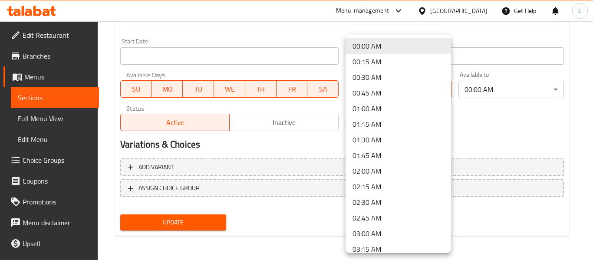
click at [481, 129] on div at bounding box center [296, 130] width 593 height 260
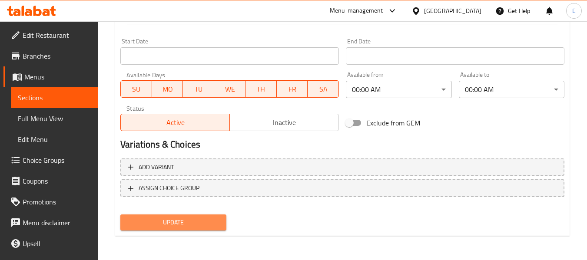
click at [170, 224] on span "Update" at bounding box center [173, 222] width 92 height 11
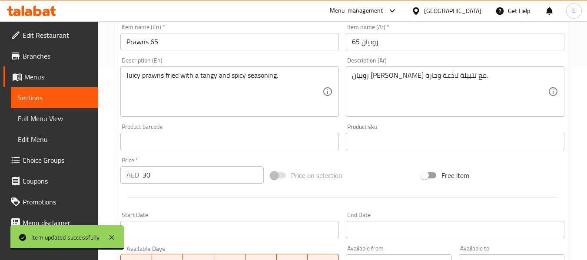
scroll to position [0, 0]
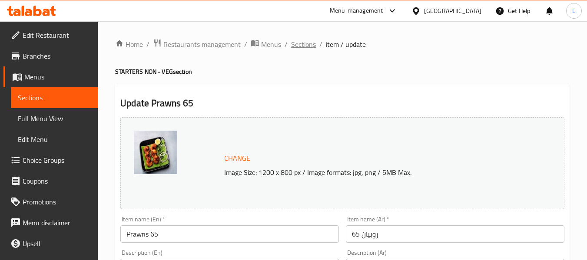
click at [311, 42] on span "Sections" at bounding box center [303, 44] width 25 height 10
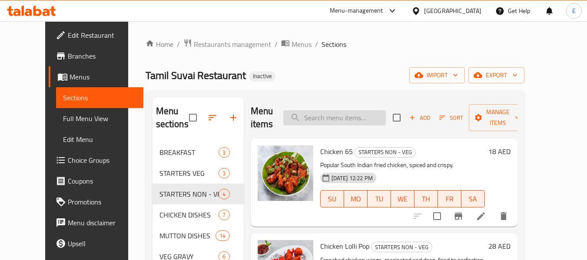
click at [349, 118] on input "search" at bounding box center [334, 117] width 103 height 15
paste input "*Wrong timing in "STARTERS VEG" section *Wrong timing in "Prawns 65" item *Wron…"
type input "*Wrong timing in "STARTERS VEG" section *Wrong timing in "Prawns 65" item *Wron…"
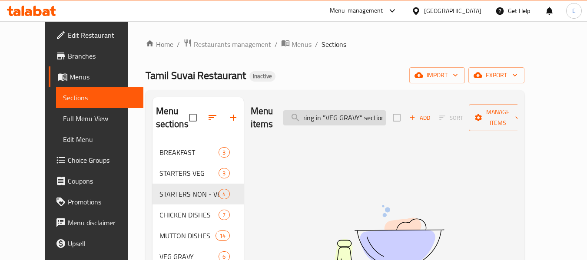
click at [341, 118] on input "*Wrong timing in "STARTERS VEG" section *Wrong timing in "Prawns 65" item *Wron…" at bounding box center [334, 117] width 103 height 15
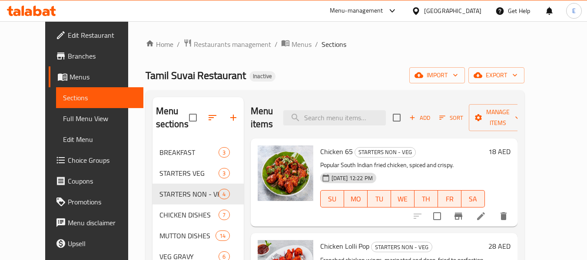
click at [345, 129] on div "Menu items Add Sort Manage items" at bounding box center [384, 117] width 267 height 41
click at [340, 117] on input "search" at bounding box center [334, 117] width 103 height 15
paste input "Prawns 65"
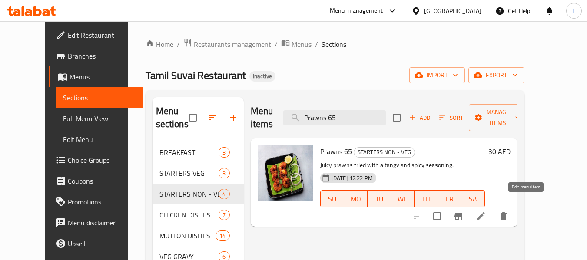
type input "Prawns 65"
click at [486, 211] on icon at bounding box center [481, 216] width 10 height 10
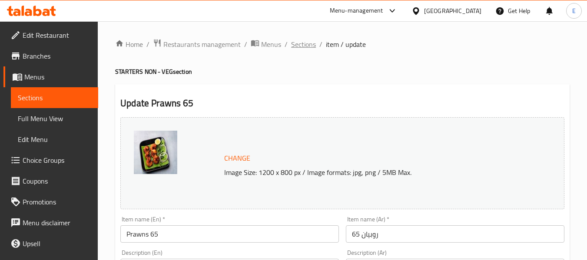
click at [301, 45] on span "Sections" at bounding box center [303, 44] width 25 height 10
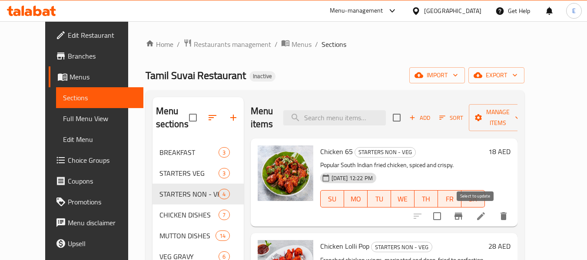
click at [446, 218] on input "checkbox" at bounding box center [437, 216] width 18 height 18
click at [507, 119] on span "Manage items" at bounding box center [498, 118] width 44 height 22
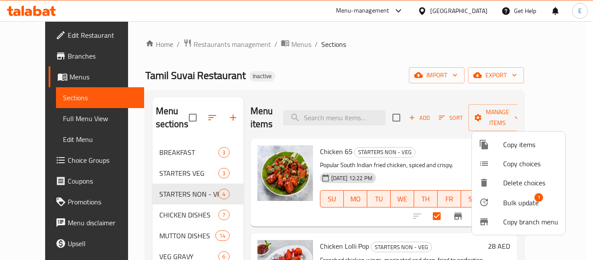
click at [498, 205] on div at bounding box center [491, 202] width 24 height 10
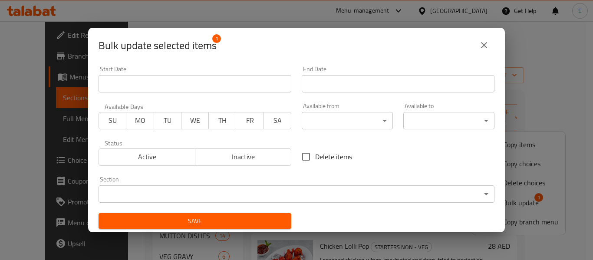
click at [381, 122] on body "​ Menu-management United Arab Emirates Get Help E Edit Restaurant Branches Menu…" at bounding box center [296, 140] width 593 height 239
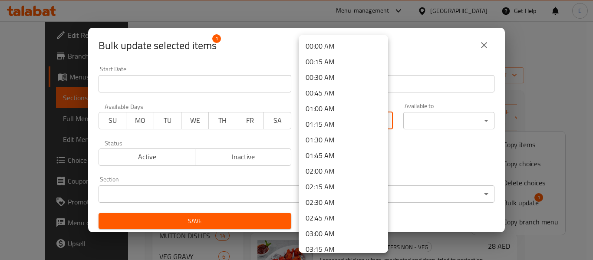
click at [434, 156] on div at bounding box center [296, 130] width 593 height 260
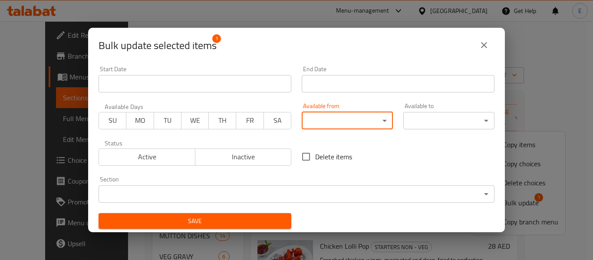
click at [484, 46] on icon "close" at bounding box center [484, 45] width 6 height 6
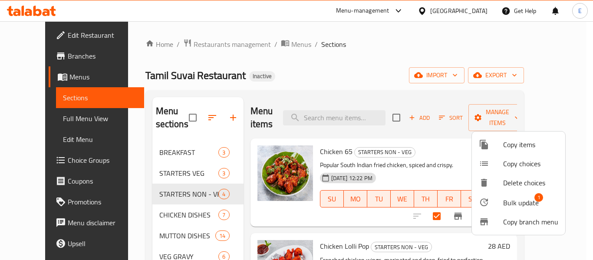
click at [368, 52] on div at bounding box center [296, 130] width 593 height 260
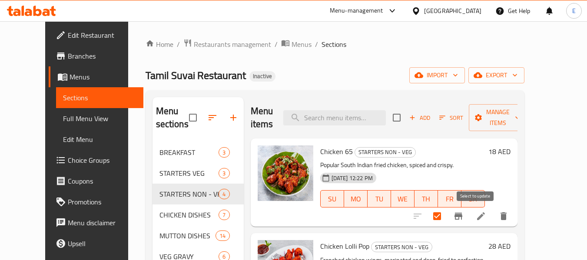
drag, startPoint x: 474, startPoint y: 216, endPoint x: 464, endPoint y: 230, distance: 17.1
click at [446, 216] on input "checkbox" at bounding box center [437, 216] width 18 height 18
checkbox input "false"
click at [356, 130] on div "Menu items Add Sort Manage items" at bounding box center [384, 117] width 267 height 41
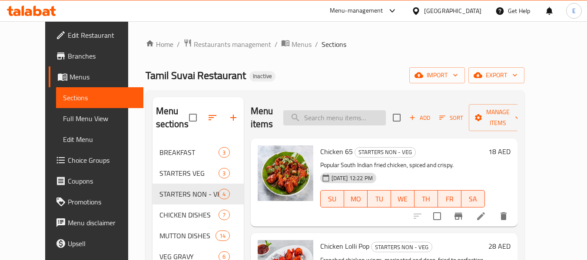
click at [357, 116] on input "search" at bounding box center [334, 117] width 103 height 15
paste input "Prawns 65"
type input "Prawns 65"
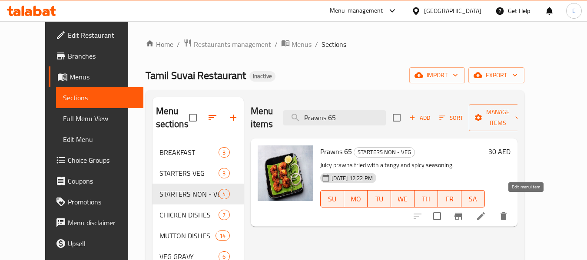
click at [493, 208] on li at bounding box center [481, 216] width 24 height 16
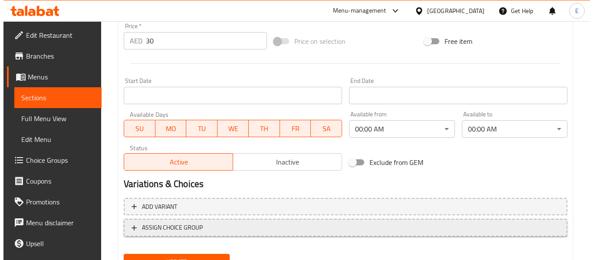
scroll to position [366, 0]
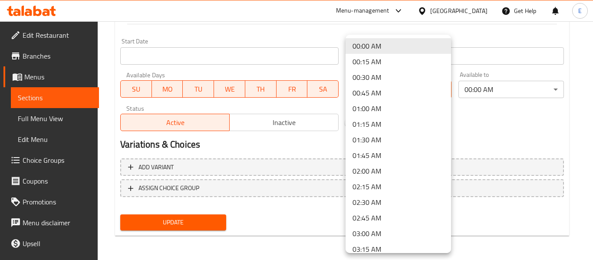
drag, startPoint x: 558, startPoint y: 121, endPoint x: 552, endPoint y: 120, distance: 5.7
click at [556, 120] on div at bounding box center [296, 130] width 593 height 260
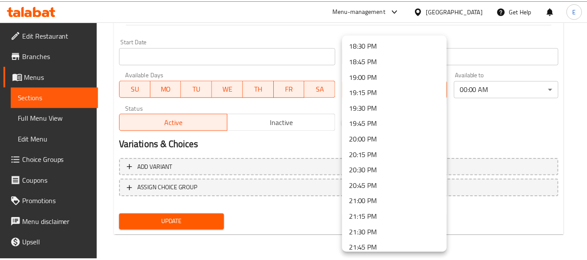
scroll to position [1305, 0]
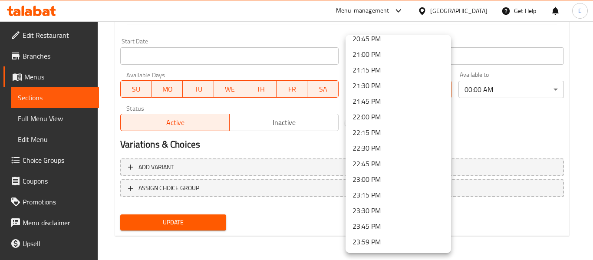
click at [526, 123] on div at bounding box center [296, 130] width 593 height 260
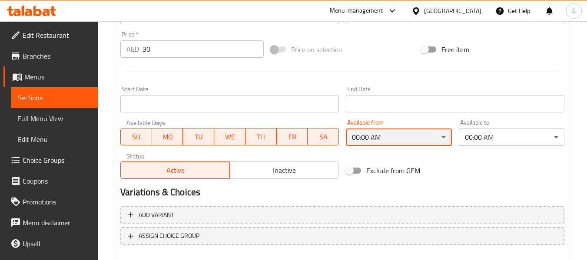
scroll to position [366, 0]
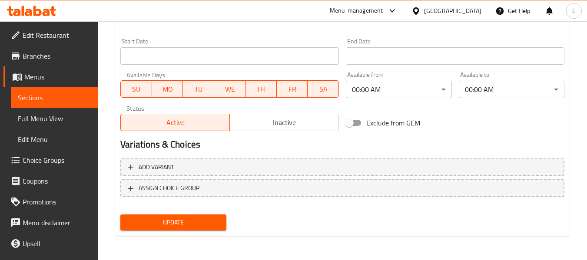
click at [480, 124] on div "Exclude from GEM" at bounding box center [417, 122] width 150 height 23
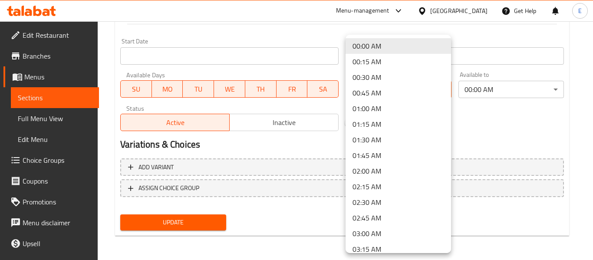
click at [540, 129] on div at bounding box center [296, 130] width 593 height 260
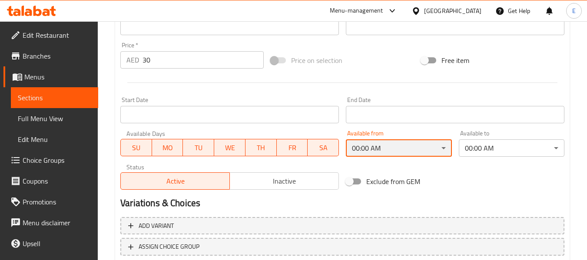
scroll to position [236, 0]
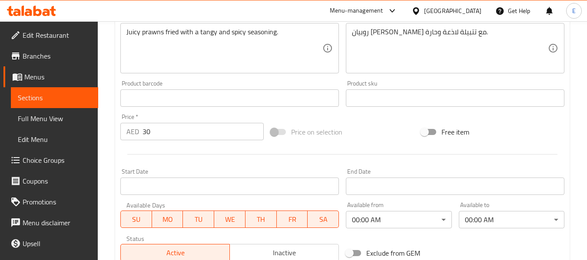
click at [304, 156] on div at bounding box center [342, 154] width 451 height 21
click at [428, 129] on input "Free item" at bounding box center [425, 132] width 50 height 17
click at [429, 131] on input "Free item" at bounding box center [433, 132] width 50 height 17
checkbox input "false"
click at [285, 136] on span at bounding box center [278, 132] width 25 height 17
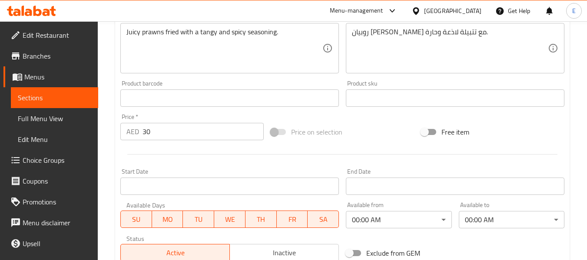
click at [275, 132] on span at bounding box center [278, 132] width 15 height 6
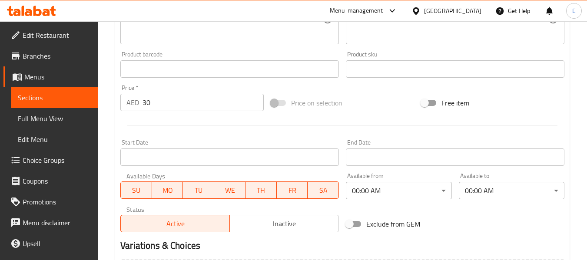
scroll to position [323, 0]
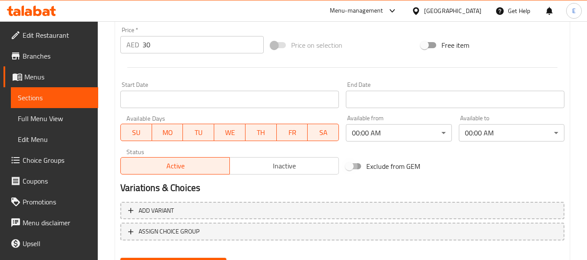
click at [348, 165] on input "Exclude from GEM" at bounding box center [349, 166] width 50 height 17
click at [352, 165] on input "Exclude from GEM" at bounding box center [358, 166] width 50 height 17
checkbox input "false"
click at [317, 173] on button "Inactive" at bounding box center [283, 165] width 109 height 17
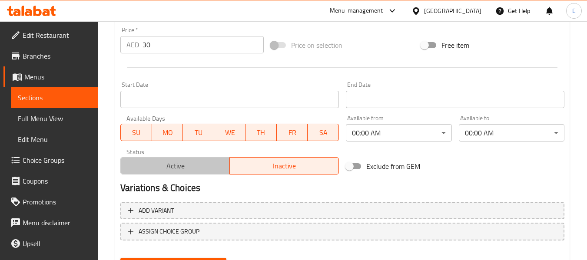
click at [160, 168] on span "Active" at bounding box center [175, 166] width 102 height 13
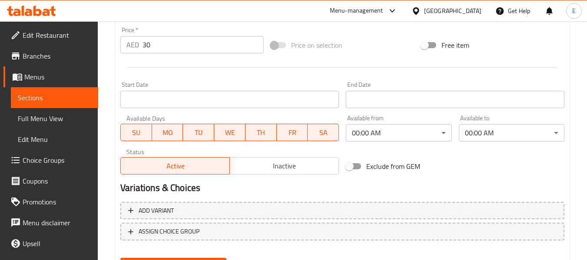
drag, startPoint x: 467, startPoint y: 171, endPoint x: 444, endPoint y: 168, distance: 22.9
click at [466, 171] on div "Exclude from GEM" at bounding box center [417, 166] width 150 height 23
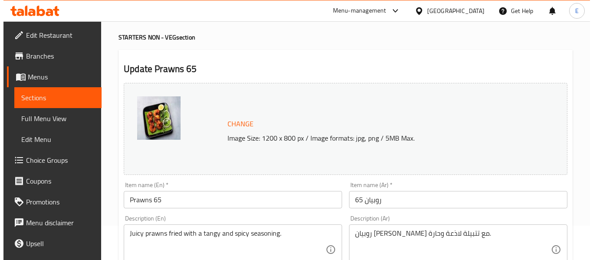
scroll to position [0, 0]
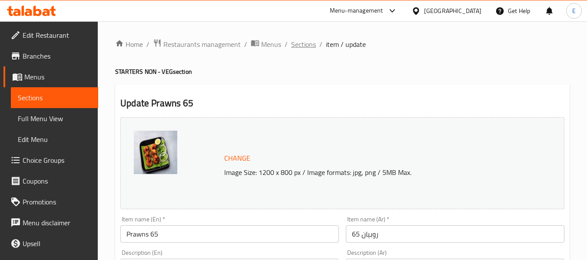
click at [302, 48] on span "Sections" at bounding box center [303, 44] width 25 height 10
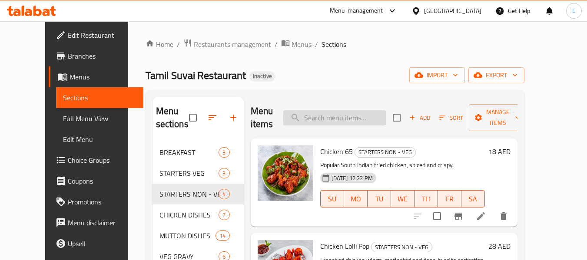
click at [335, 116] on input "search" at bounding box center [334, 117] width 103 height 15
click at [520, 125] on span "Manage items" at bounding box center [498, 118] width 44 height 22
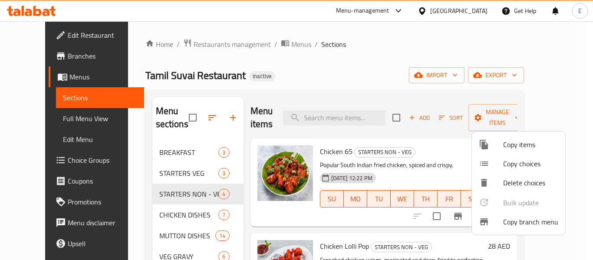
click at [524, 202] on ul "Copy items Copy choices Delete choices Bulk update 0 Copy branch menu" at bounding box center [518, 183] width 93 height 103
click at [343, 117] on div at bounding box center [296, 130] width 593 height 260
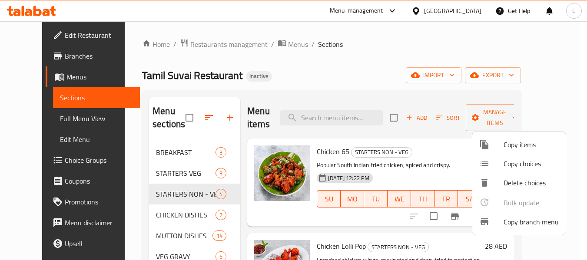
click at [343, 117] on input "search" at bounding box center [331, 117] width 103 height 15
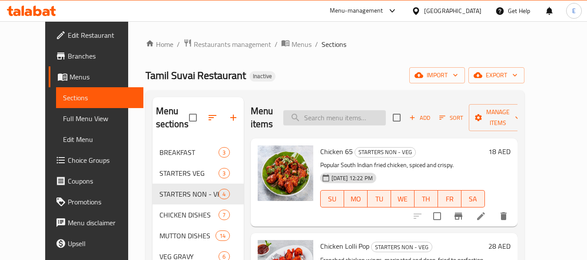
paste input "Prawns 65"
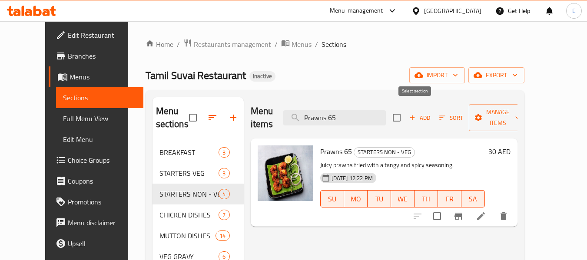
type input "Prawns 65"
click at [406, 113] on input "checkbox" at bounding box center [396, 118] width 18 height 18
checkbox input "true"
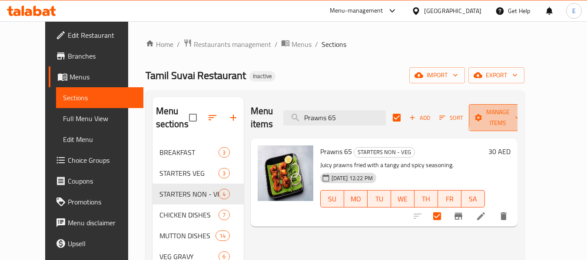
click at [520, 113] on span "Manage items" at bounding box center [498, 118] width 44 height 22
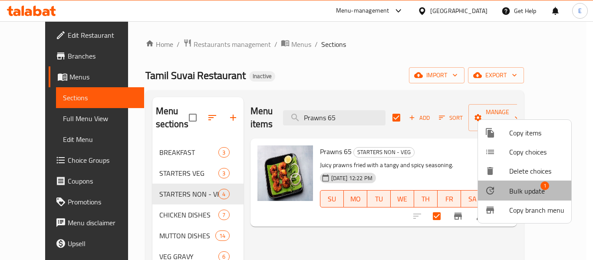
click at [532, 193] on span "Bulk update" at bounding box center [528, 191] width 36 height 10
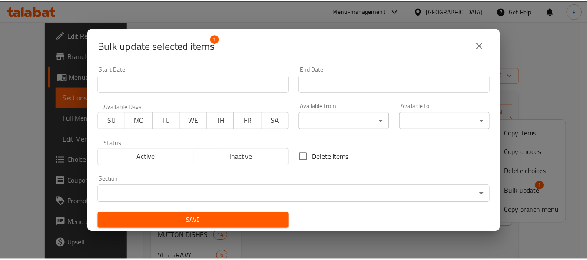
scroll to position [2, 0]
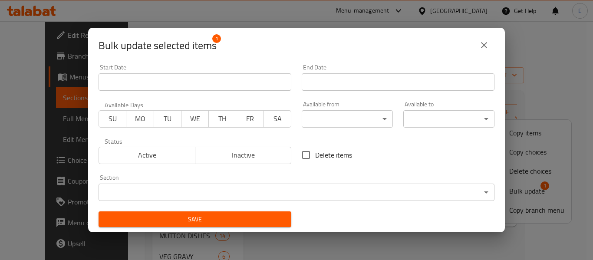
click at [251, 218] on span "Save" at bounding box center [195, 219] width 179 height 11
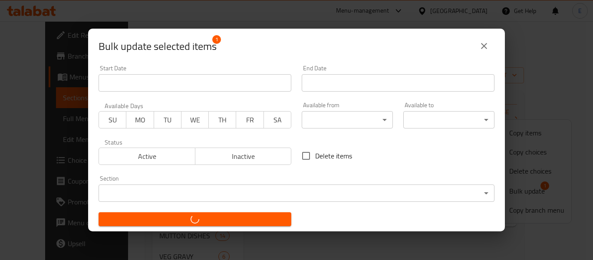
checkbox input "false"
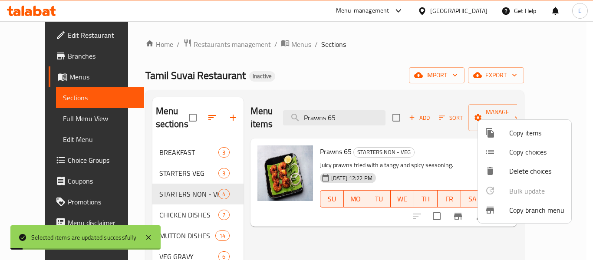
click at [385, 206] on div at bounding box center [296, 130] width 593 height 260
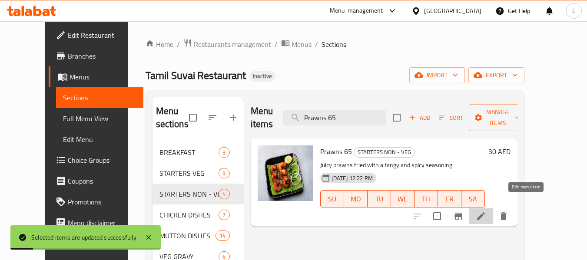
click at [485, 212] on icon at bounding box center [481, 216] width 8 height 8
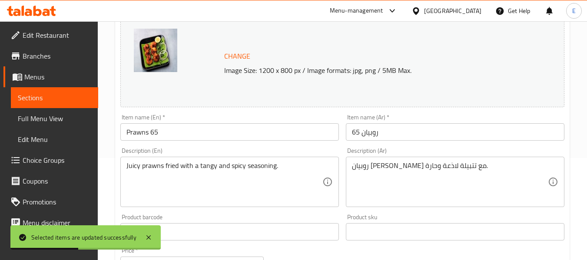
scroll to position [87, 0]
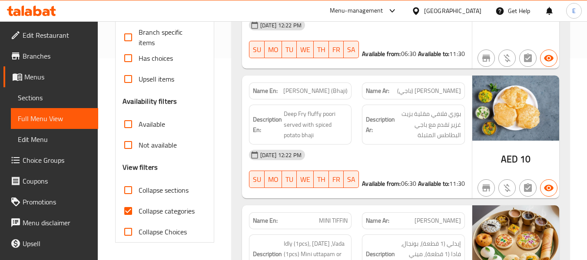
scroll to position [245, 0]
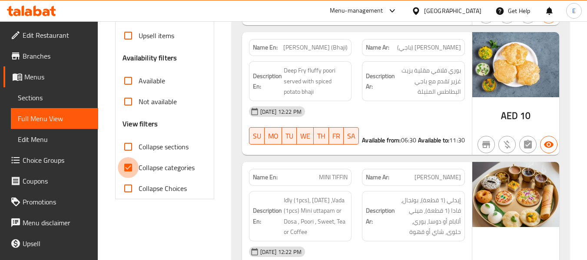
click at [129, 168] on input "Collapse categories" at bounding box center [128, 167] width 21 height 21
checkbox input "false"
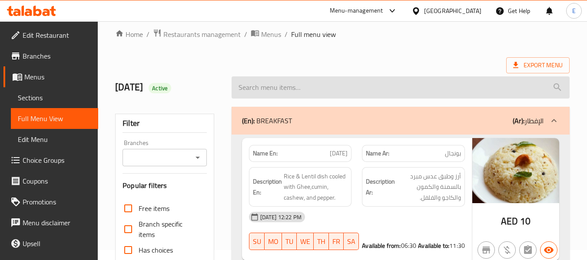
scroll to position [0, 0]
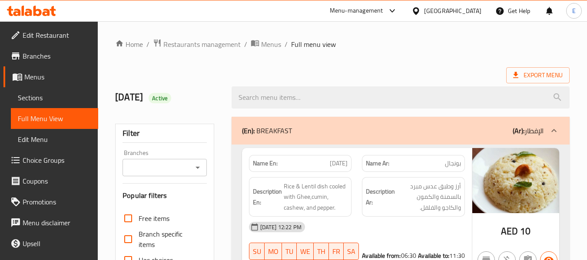
click at [457, 76] on div "Export Menu" at bounding box center [342, 75] width 454 height 16
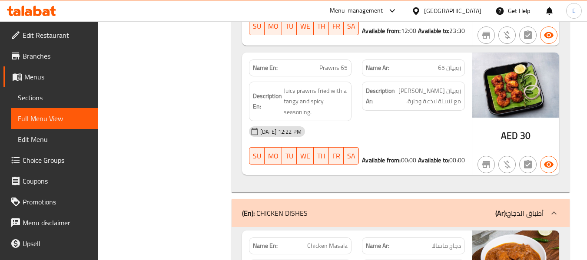
scroll to position [1663, 0]
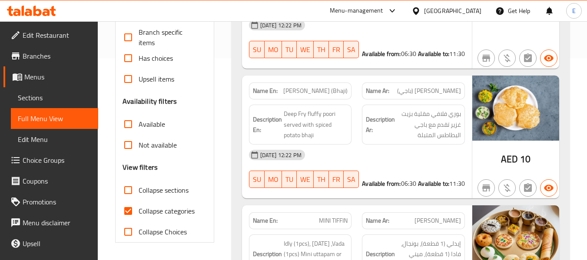
scroll to position [245, 0]
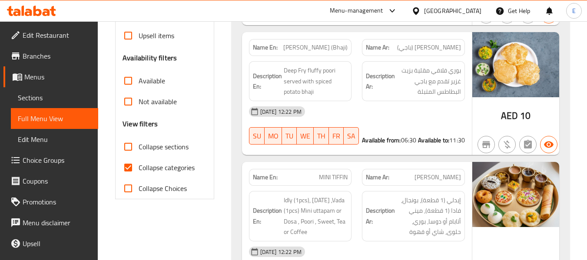
click at [124, 169] on input "Collapse categories" at bounding box center [128, 167] width 21 height 21
checkbox input "false"
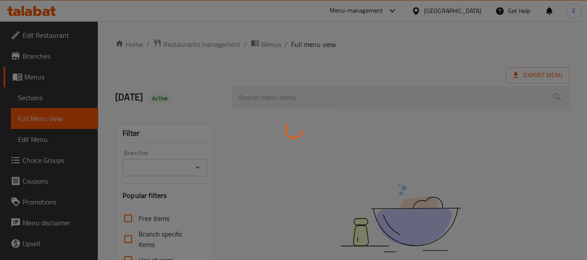
click at [389, 53] on div at bounding box center [293, 130] width 587 height 260
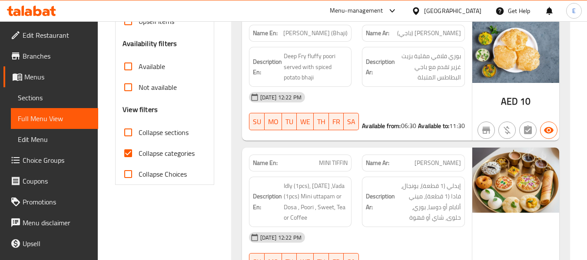
scroll to position [261, 0]
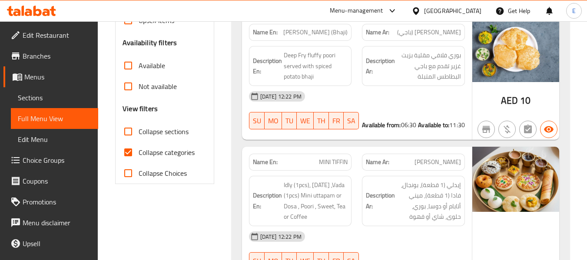
click at [129, 154] on input "Collapse categories" at bounding box center [128, 152] width 21 height 21
checkbox input "false"
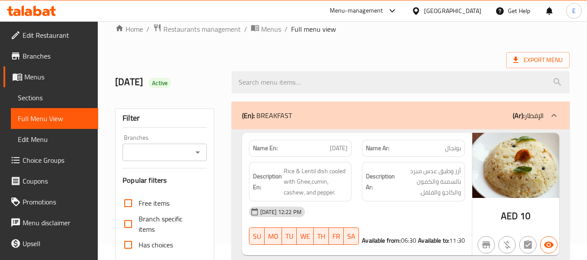
scroll to position [0, 0]
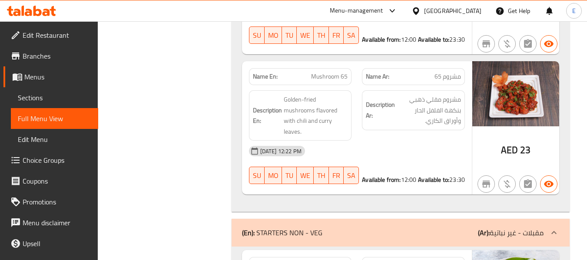
scroll to position [1065, 0]
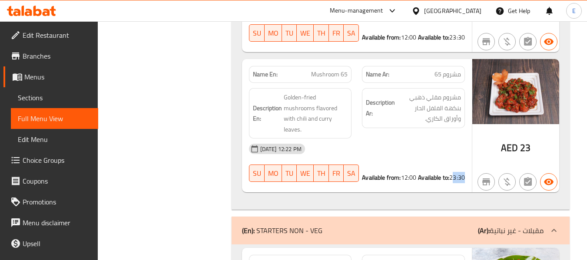
drag, startPoint x: 420, startPoint y: 169, endPoint x: 447, endPoint y: 171, distance: 27.0
click at [447, 173] on div "Available to: 23:30" at bounding box center [441, 177] width 47 height 9
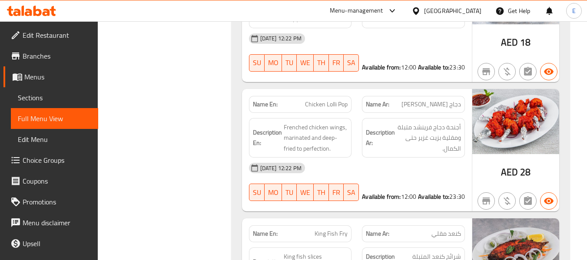
scroll to position [0, 0]
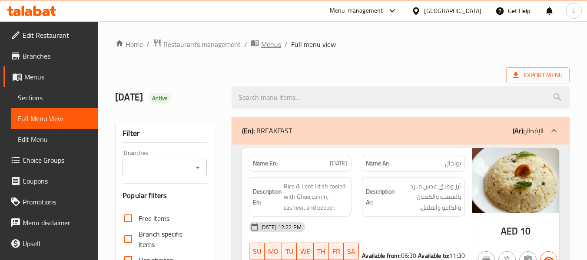
click at [271, 43] on span "Menus" at bounding box center [271, 44] width 20 height 10
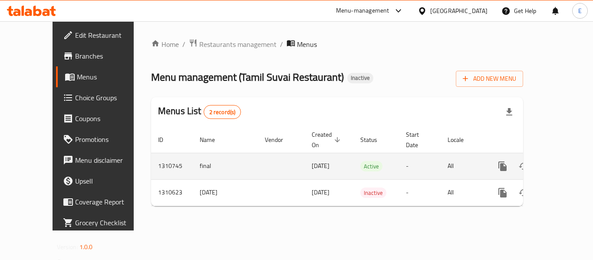
click at [557, 162] on link "enhanced table" at bounding box center [565, 166] width 21 height 21
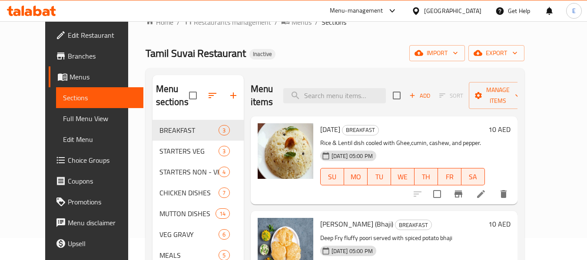
scroll to position [43, 0]
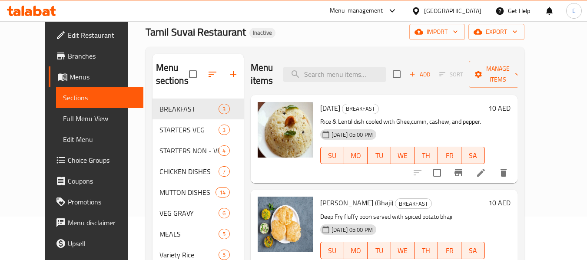
click at [63, 118] on span "Full Menu View" at bounding box center [99, 118] width 73 height 10
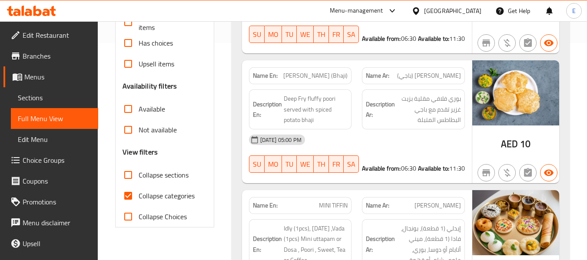
click at [133, 193] on input "Collapse categories" at bounding box center [128, 195] width 21 height 21
checkbox input "false"
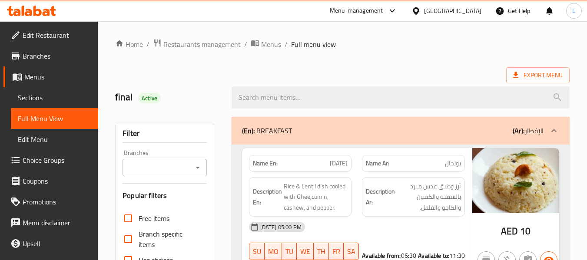
click at [525, 77] on span "Export Menu" at bounding box center [538, 75] width 50 height 11
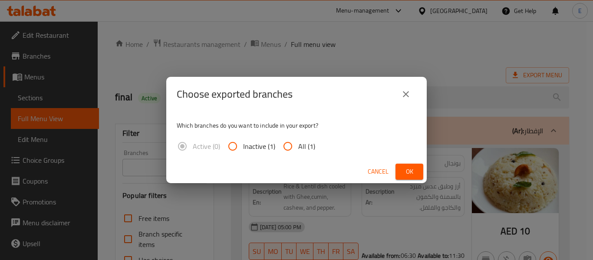
click at [301, 149] on span "All (1)" at bounding box center [306, 146] width 17 height 10
click at [298, 149] on input "All (1)" at bounding box center [288, 146] width 21 height 21
radio input "true"
click at [403, 166] on span "Ok" at bounding box center [410, 171] width 14 height 11
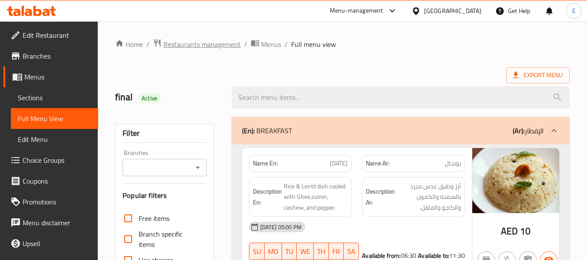
click at [197, 44] on span "Restaurants management" at bounding box center [201, 44] width 77 height 10
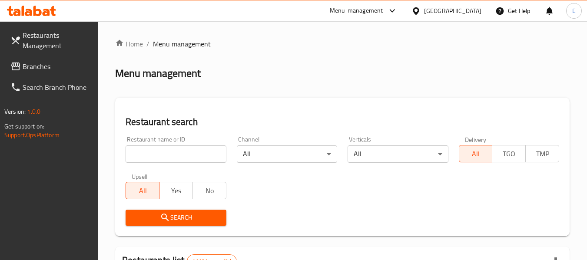
click at [47, 66] on span "Branches" at bounding box center [57, 66] width 69 height 10
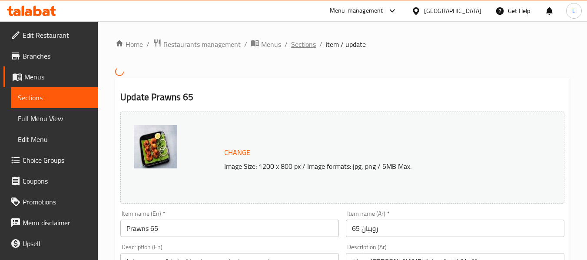
click at [304, 44] on span "Sections" at bounding box center [303, 44] width 25 height 10
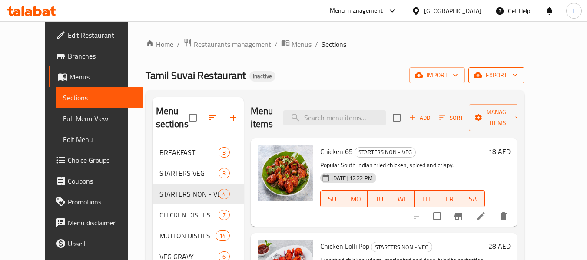
click at [517, 73] on span "export" at bounding box center [496, 75] width 42 height 11
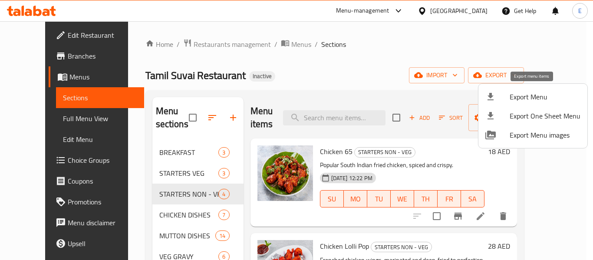
click at [530, 95] on span "Export Menu" at bounding box center [545, 97] width 71 height 10
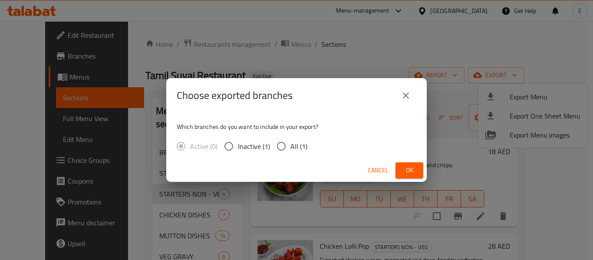
click at [293, 151] on span "All (1)" at bounding box center [299, 146] width 17 height 10
click at [291, 151] on input "All (1)" at bounding box center [281, 146] width 18 height 18
radio input "true"
click at [395, 166] on div "Cancel Ok" at bounding box center [296, 170] width 261 height 23
click at [400, 167] on button "Ok" at bounding box center [410, 170] width 28 height 16
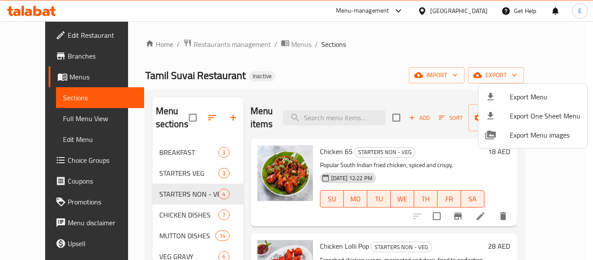
click at [338, 93] on div at bounding box center [296, 130] width 593 height 260
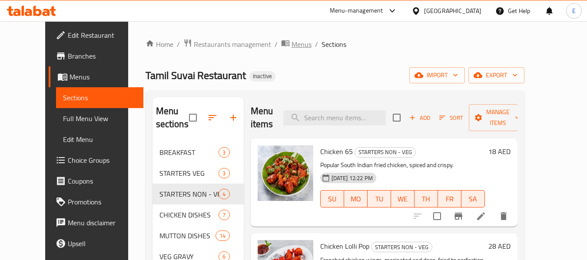
click at [291, 46] on span "Menus" at bounding box center [301, 44] width 20 height 10
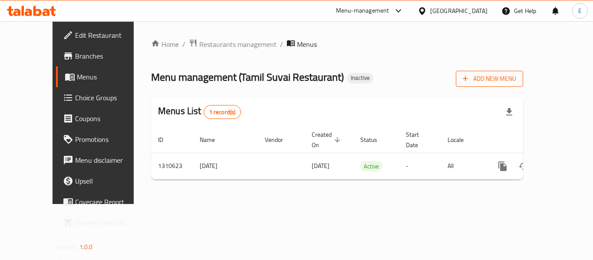
click at [516, 81] on span "Add New Menu" at bounding box center [489, 78] width 53 height 11
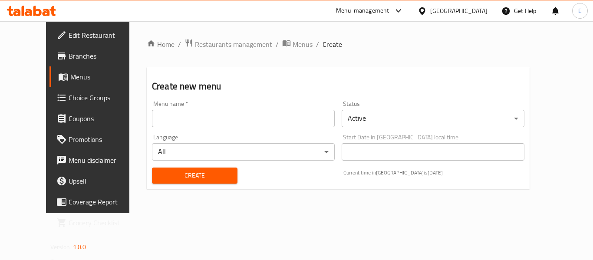
click at [367, 122] on body "​ Menu-management United Arab Emirates Get Help E Edit Restaurant Branches Menu…" at bounding box center [296, 140] width 593 height 239
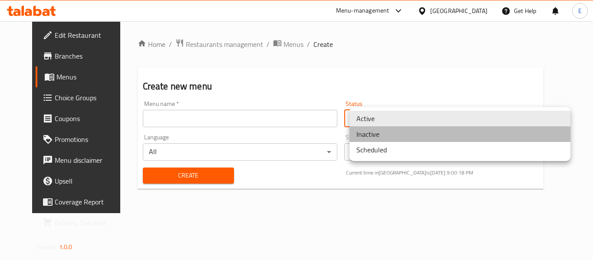
click at [373, 135] on li "Inactive" at bounding box center [460, 134] width 221 height 16
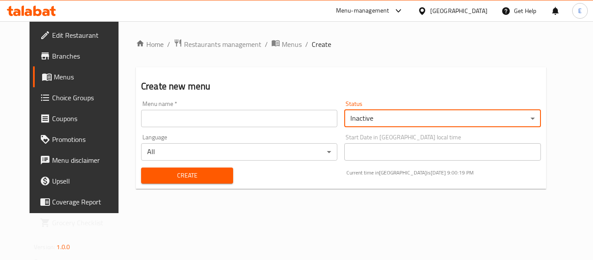
click at [244, 118] on input "text" at bounding box center [239, 118] width 196 height 17
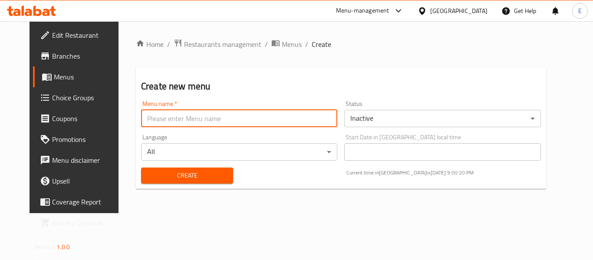
type input "final"
click at [194, 181] on button "Create" at bounding box center [187, 176] width 92 height 16
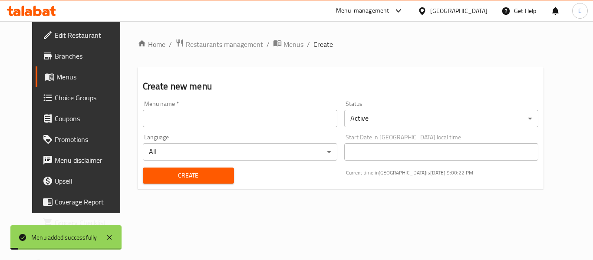
click at [275, 52] on div "Home / Restaurants management / Menus / Create Create new menu Menu name   * Me…" at bounding box center [341, 117] width 407 height 157
click at [284, 45] on span "Menus" at bounding box center [294, 44] width 20 height 10
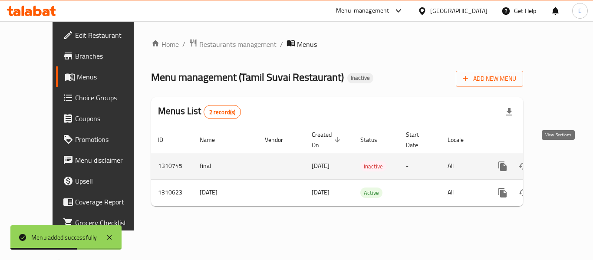
click at [563, 161] on icon "enhanced table" at bounding box center [565, 166] width 10 height 10
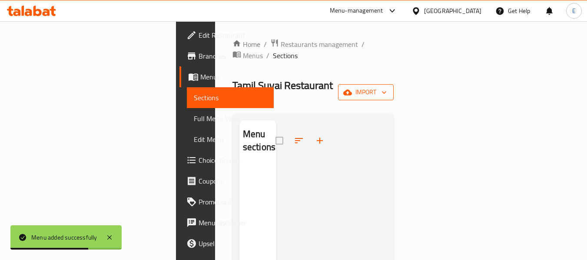
click at [387, 87] on span "import" at bounding box center [366, 92] width 42 height 11
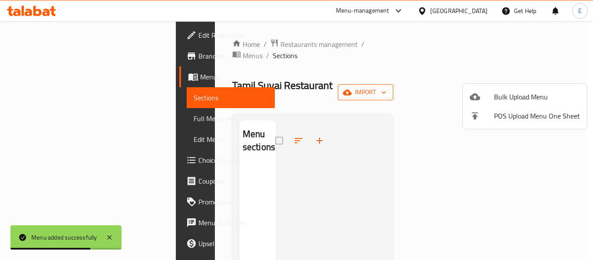
click at [534, 78] on div at bounding box center [296, 130] width 593 height 260
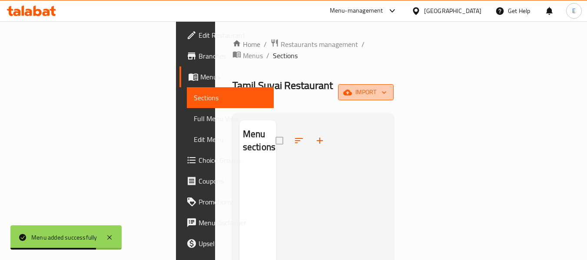
click at [387, 87] on span "import" at bounding box center [366, 92] width 42 height 11
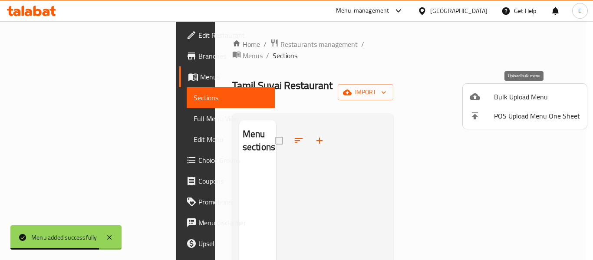
click at [528, 100] on span "Bulk Upload Menu" at bounding box center [537, 97] width 86 height 10
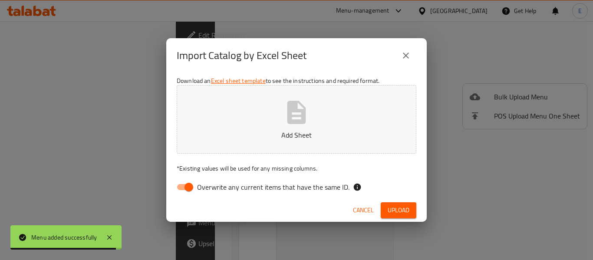
click at [192, 186] on input "Overwrite any current items that have the same ID." at bounding box center [189, 187] width 50 height 17
checkbox input "false"
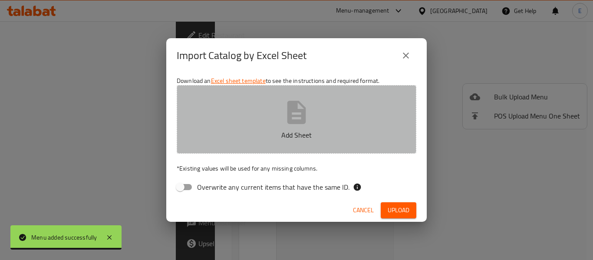
click button "Add Sheet"
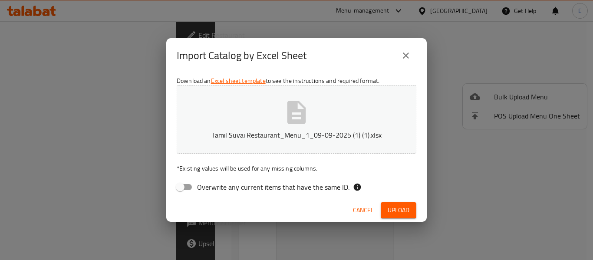
click span "Upload"
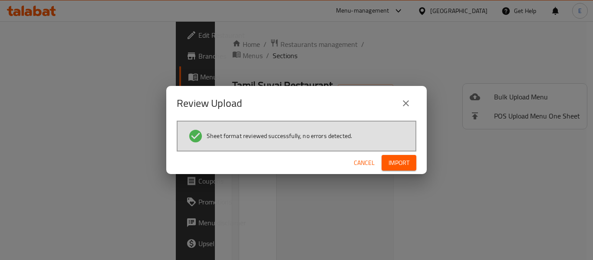
click span "Import"
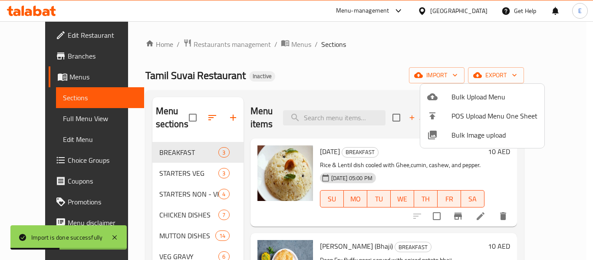
click div
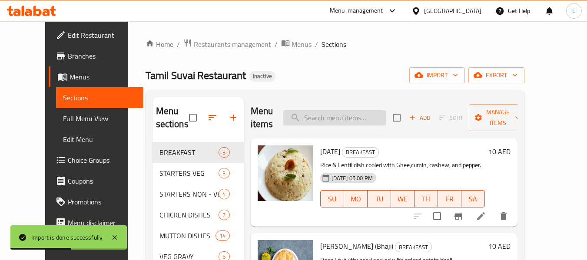
click input "search"
paste input "Prawns 65"
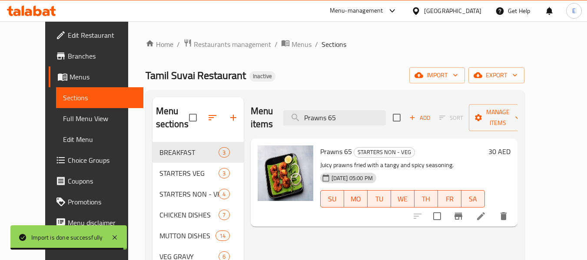
type input "Prawns 65"
click icon
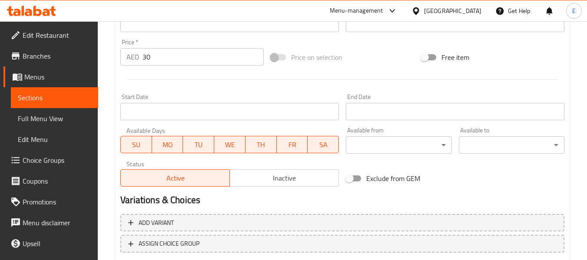
scroll to position [366, 0]
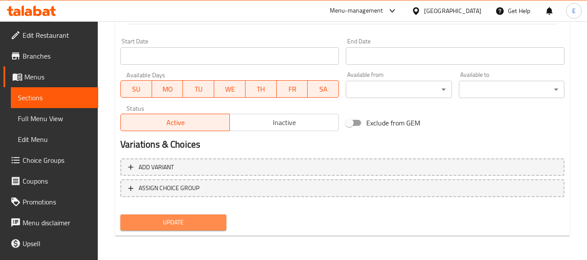
click span "Update"
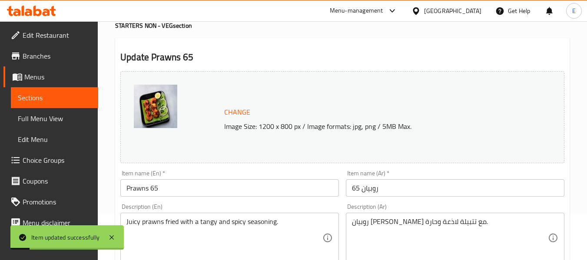
scroll to position [0, 0]
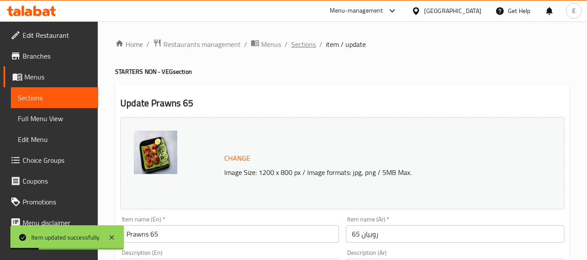
click span "Sections"
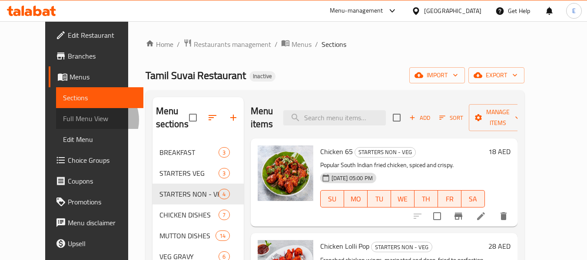
click span "Full Menu View"
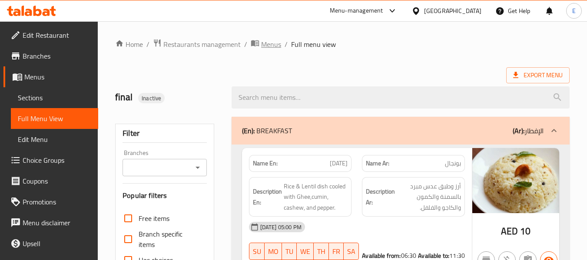
click span "Menus"
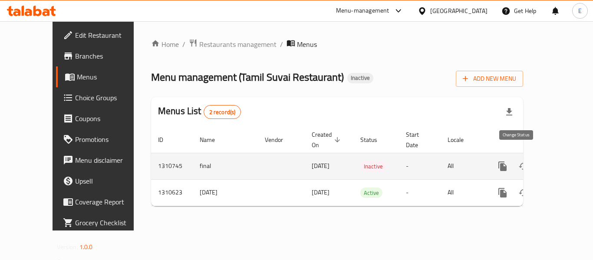
click icon "enhanced table"
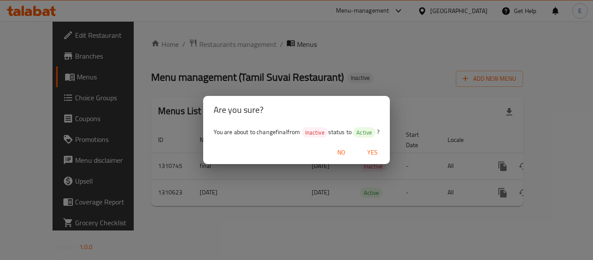
click span "Yes"
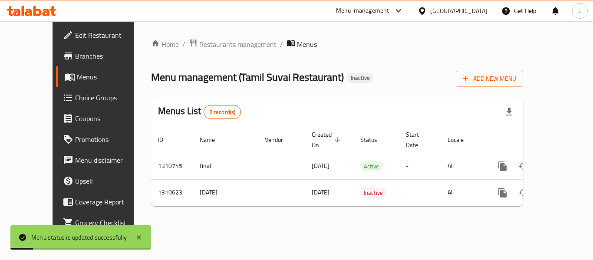
click div "Menus List 2 record(s)"
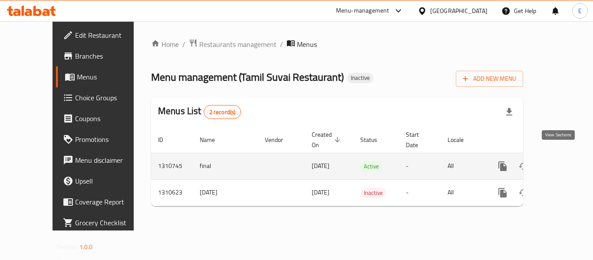
click icon "enhanced table"
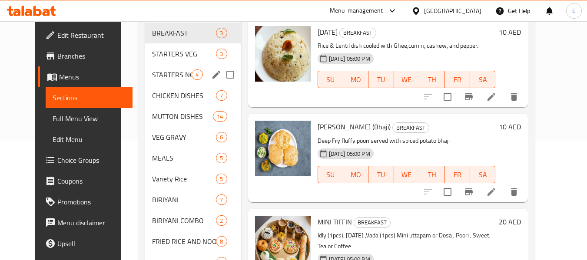
scroll to position [130, 0]
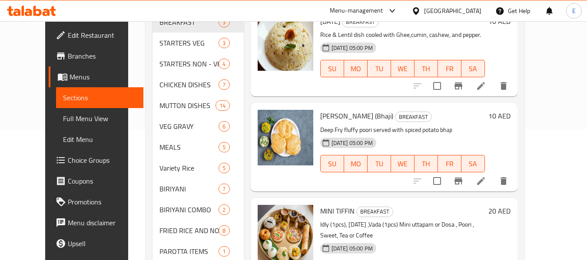
click span "Full Menu View"
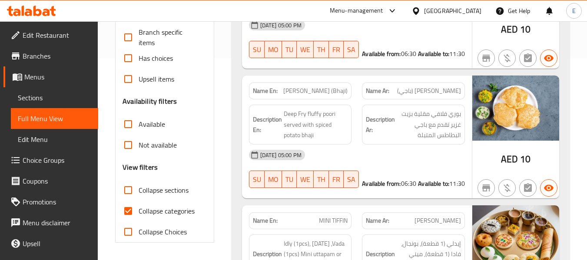
scroll to position [217, 0]
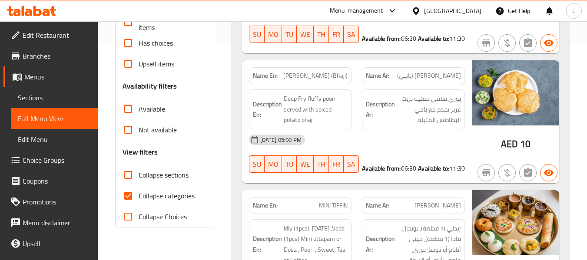
click input "Collapse categories"
checkbox input "false"
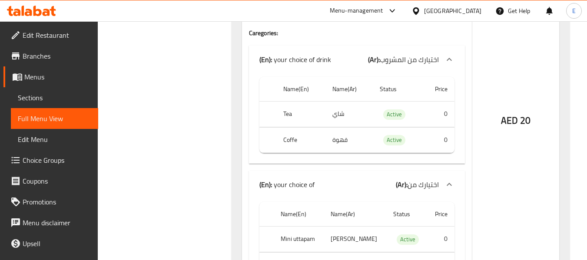
scroll to position [434, 0]
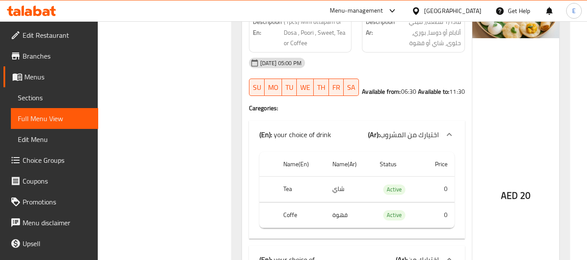
click div "Filter Branches Branches Popular filters Free items Branch specific items Has c…"
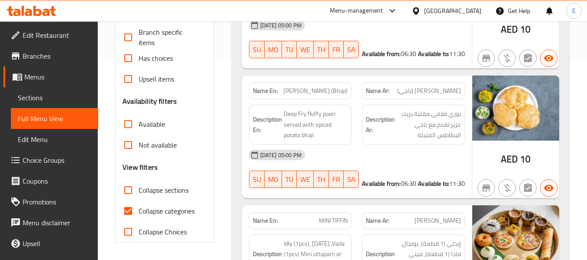
scroll to position [217, 0]
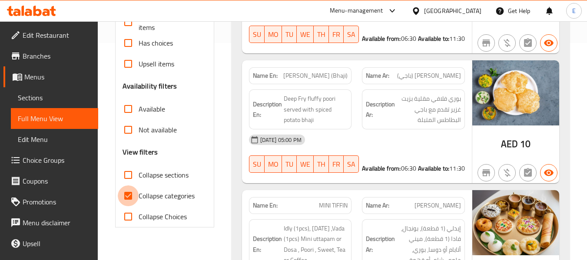
click at [129, 195] on input "Collapse categories" at bounding box center [128, 195] width 21 height 21
checkbox input "false"
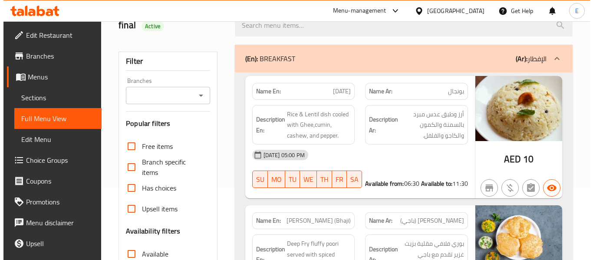
scroll to position [0, 0]
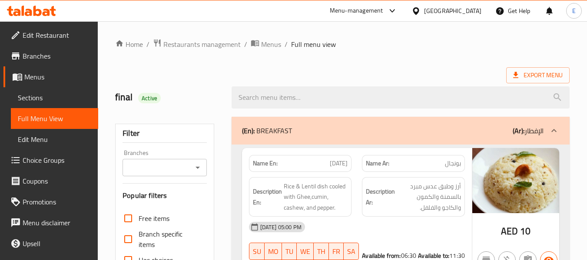
click at [412, 69] on div "Export Menu" at bounding box center [342, 75] width 454 height 16
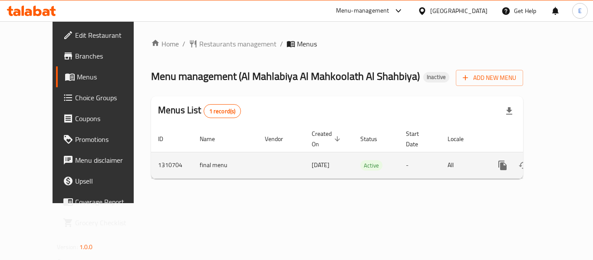
click at [562, 162] on icon "enhanced table" at bounding box center [566, 166] width 8 height 8
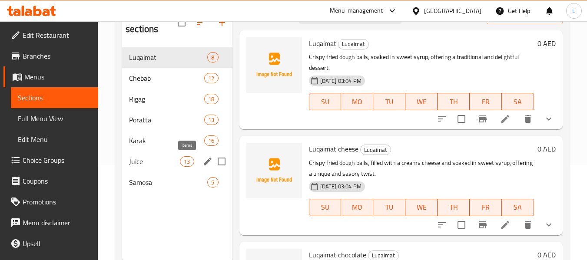
scroll to position [122, 0]
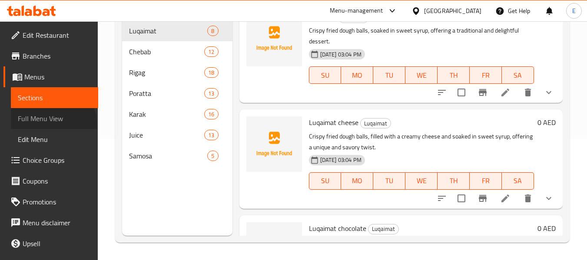
click at [52, 124] on span "Full Menu View" at bounding box center [54, 118] width 73 height 10
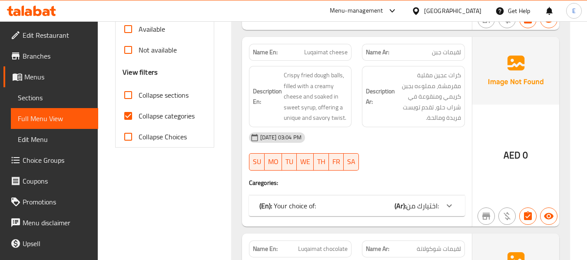
scroll to position [208, 0]
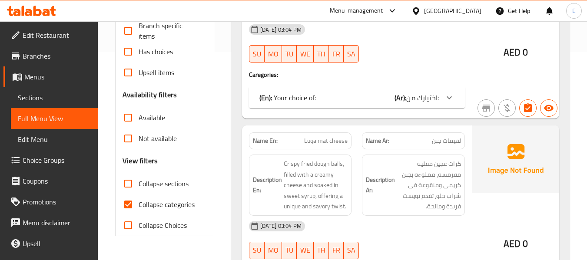
click at [131, 206] on input "Collapse categories" at bounding box center [128, 204] width 21 height 21
checkbox input "false"
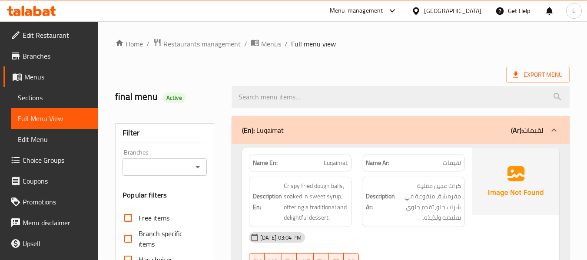
scroll to position [0, 0]
click at [434, 69] on div "Export Menu" at bounding box center [342, 75] width 454 height 16
click at [543, 71] on span "Export Menu" at bounding box center [538, 75] width 50 height 11
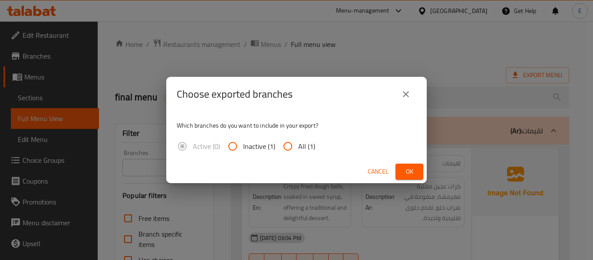
click at [300, 142] on span "All (1)" at bounding box center [306, 146] width 17 height 10
click at [298, 142] on input "All (1)" at bounding box center [288, 146] width 21 height 21
radio input "true"
click at [402, 173] on button "Ok" at bounding box center [410, 172] width 28 height 16
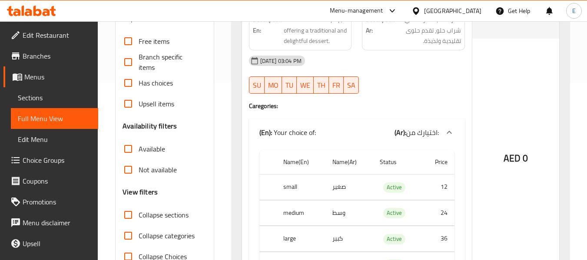
scroll to position [217, 0]
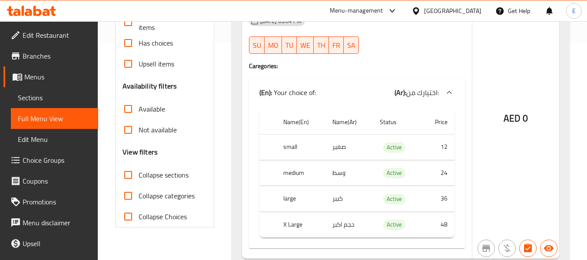
click at [40, 102] on span "Sections" at bounding box center [54, 98] width 73 height 10
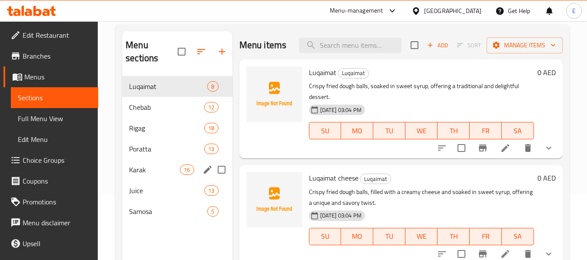
scroll to position [35, 0]
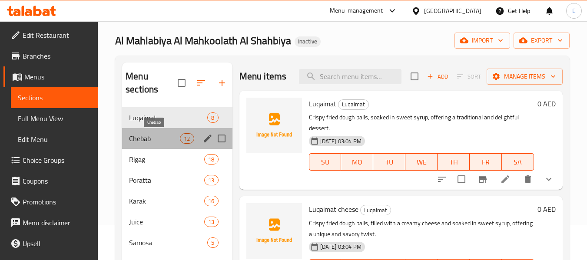
click at [162, 136] on span "Chebab" at bounding box center [154, 138] width 51 height 10
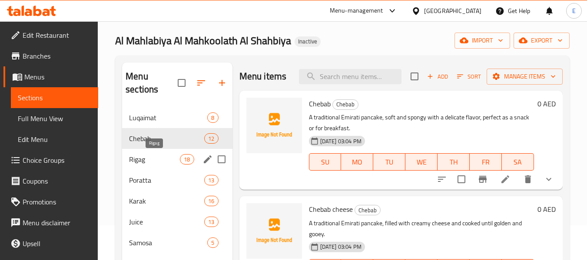
scroll to position [78, 0]
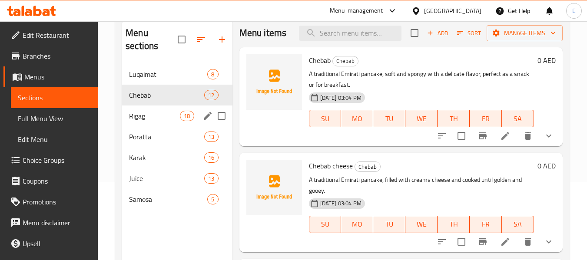
click at [155, 108] on div "Rigag 18" at bounding box center [177, 116] width 110 height 21
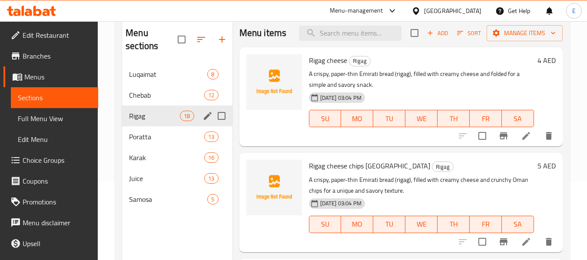
click at [151, 133] on span "Poratta" at bounding box center [166, 137] width 75 height 10
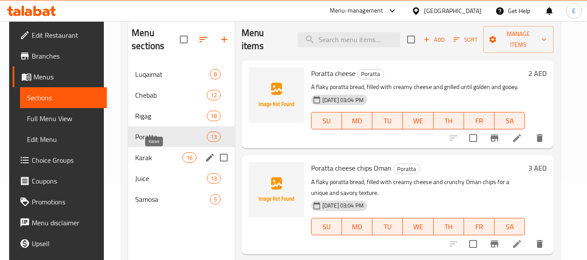
click at [147, 159] on span "Karak" at bounding box center [158, 157] width 47 height 10
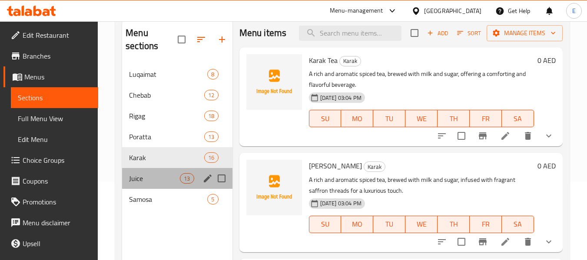
click at [145, 172] on div "Juice 13" at bounding box center [177, 178] width 110 height 21
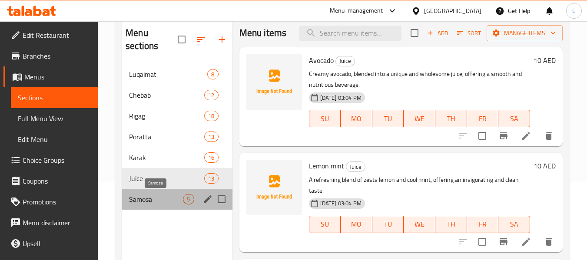
click at [140, 197] on span "Samosa" at bounding box center [156, 199] width 54 height 10
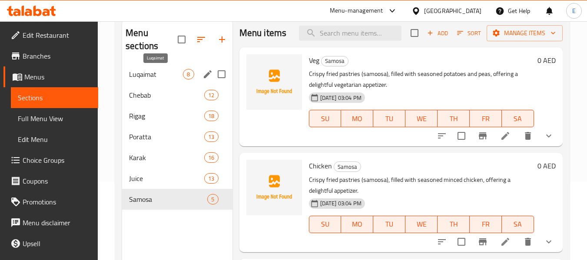
click at [150, 76] on span "Luqaimat" at bounding box center [156, 74] width 54 height 10
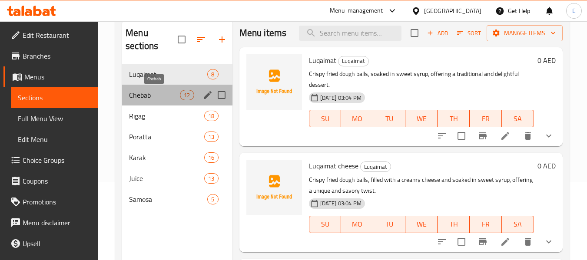
click at [151, 91] on span "Chebab" at bounding box center [154, 95] width 51 height 10
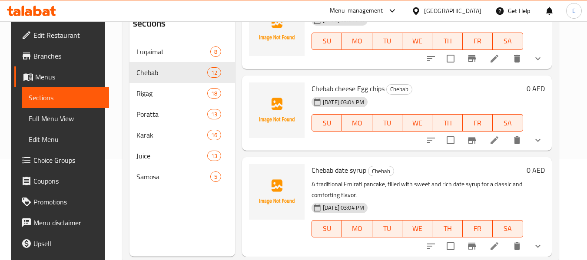
scroll to position [122, 0]
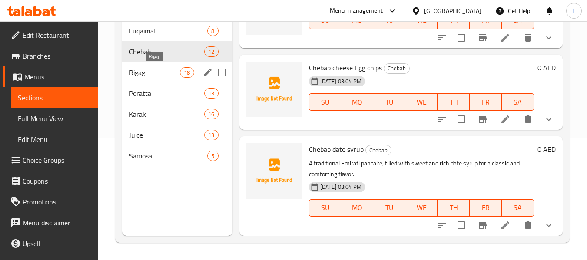
click at [166, 74] on span "Rigag" at bounding box center [154, 72] width 51 height 10
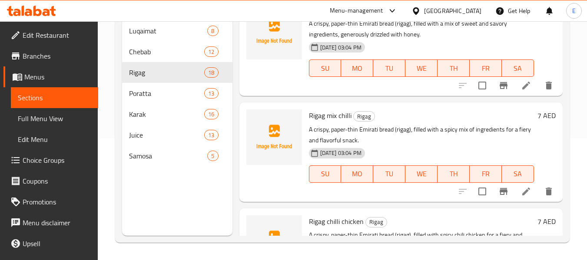
scroll to position [1213, 0]
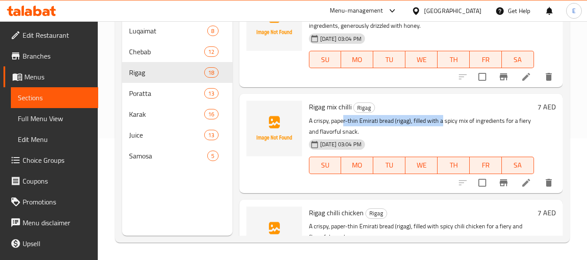
drag, startPoint x: 343, startPoint y: 136, endPoint x: 442, endPoint y: 136, distance: 99.0
click at [442, 136] on p "A crispy, paper-thin Emirati bread (rigag), filled with a spicy mix of ingredie…" at bounding box center [421, 127] width 225 height 22
click at [440, 159] on div "[DATE] 03:04 PM SU MO TU WE TH FR SA" at bounding box center [421, 159] width 232 height 47
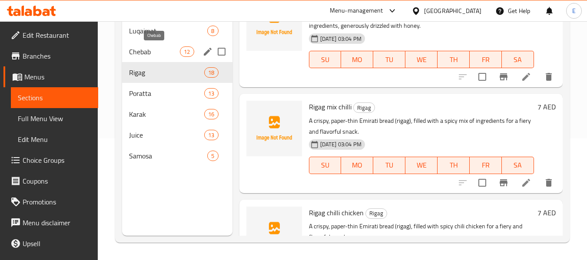
click at [150, 53] on span "Chebab" at bounding box center [154, 51] width 51 height 10
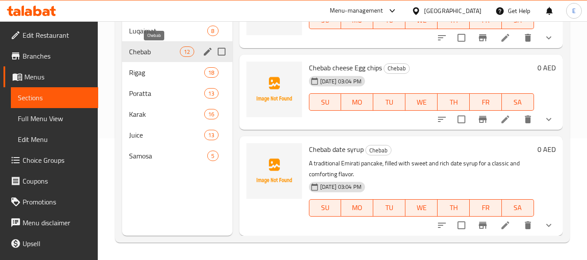
scroll to position [996, 0]
click at [165, 90] on span "Poratta" at bounding box center [154, 93] width 51 height 10
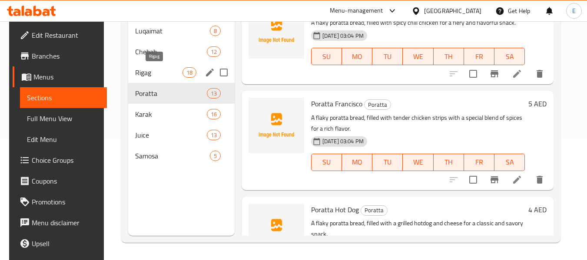
click at [154, 74] on span "Rigag" at bounding box center [158, 72] width 47 height 10
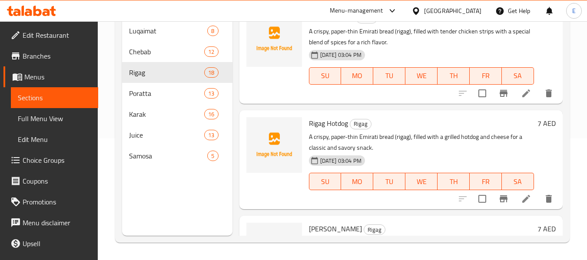
scroll to position [1517, 0]
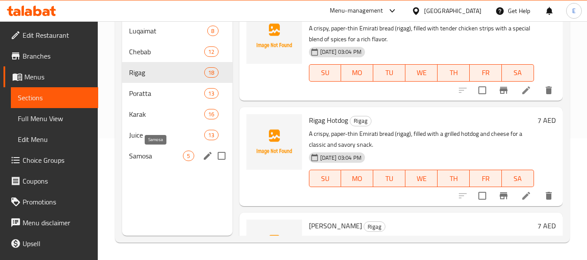
click at [147, 158] on span "Samosa" at bounding box center [156, 156] width 54 height 10
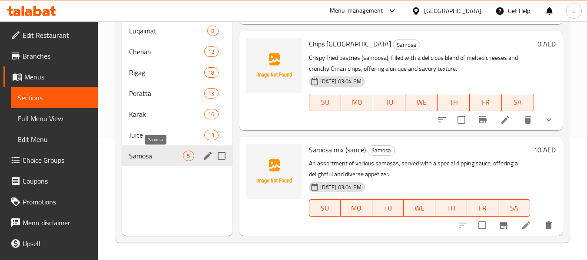
scroll to position [78, 0]
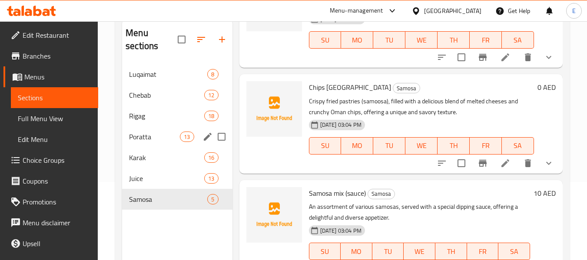
click at [146, 145] on div "Poratta 13" at bounding box center [177, 136] width 110 height 21
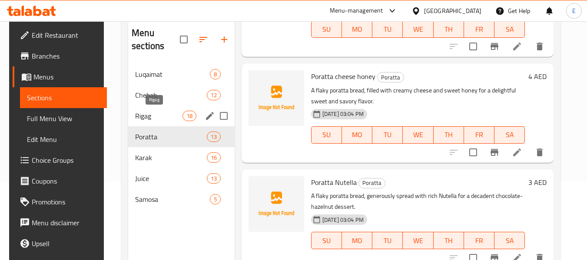
click at [143, 114] on span "Rigag" at bounding box center [158, 116] width 47 height 10
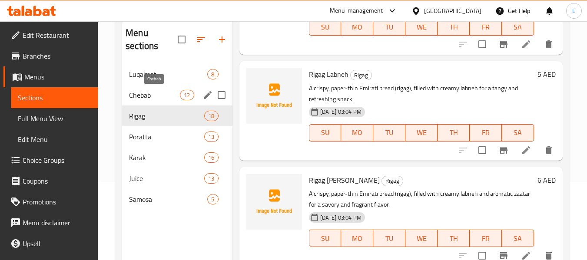
click at [172, 95] on span "Chebab" at bounding box center [154, 95] width 51 height 10
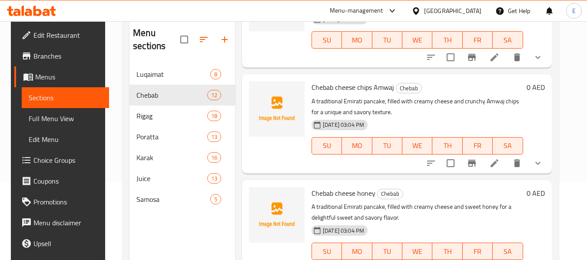
drag, startPoint x: 184, startPoint y: 226, endPoint x: 239, endPoint y: 222, distance: 55.3
click at [184, 226] on div "Menu sections Luqaimat 8 Chebab 12 Rigag 18 Poratta 13 Karak 16 Juice 13 Samosa…" at bounding box center [182, 149] width 106 height 260
click at [122, 242] on div "Menu sections Luqaimat 8 Chebab 12 Rigag 18 Poratta 13 Karak 16 Juice 13 Samosa…" at bounding box center [340, 149] width 436 height 274
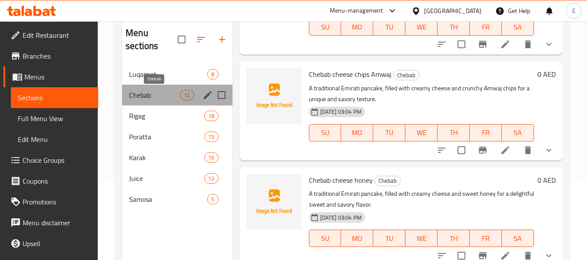
click at [176, 93] on span "Chebab" at bounding box center [154, 95] width 51 height 10
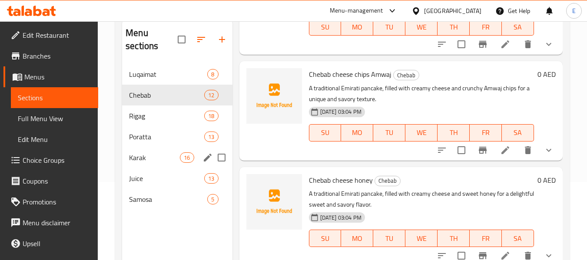
click at [142, 150] on div "Karak 16" at bounding box center [177, 157] width 110 height 21
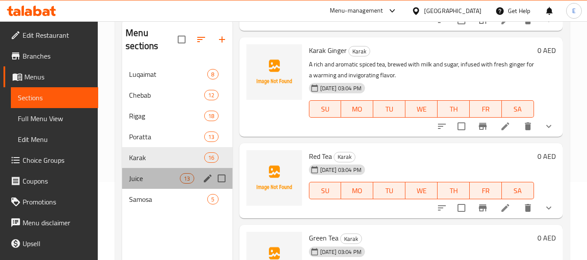
click at [141, 184] on div "Juice 13" at bounding box center [177, 178] width 110 height 21
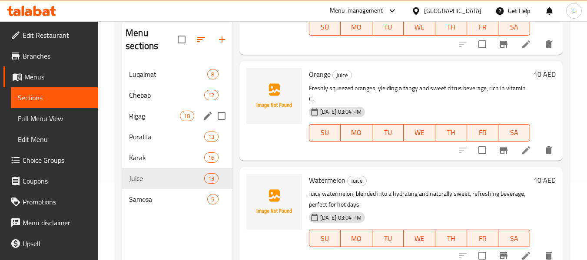
click at [166, 122] on div "Rigag 18" at bounding box center [177, 116] width 110 height 21
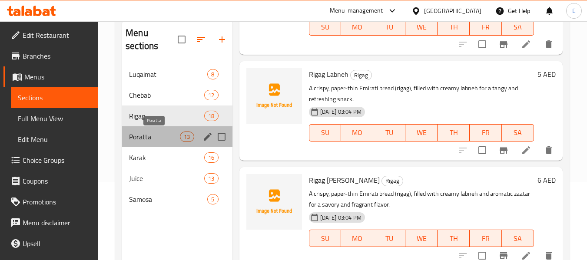
click at [159, 137] on span "Poratta" at bounding box center [154, 137] width 51 height 10
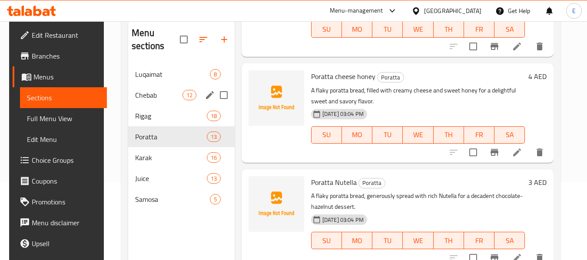
click at [177, 100] on div "Chebab 12" at bounding box center [181, 95] width 106 height 21
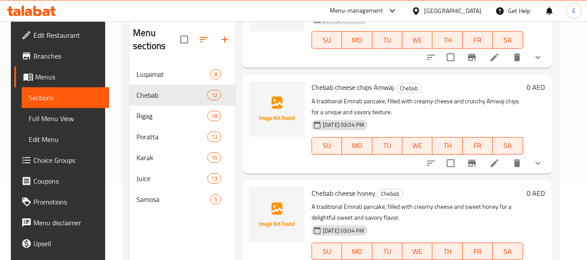
click at [381, 100] on p "A traditional Emirati pancake, filled with creamy cheese and crunchy Amwaj chip…" at bounding box center [417, 107] width 212 height 22
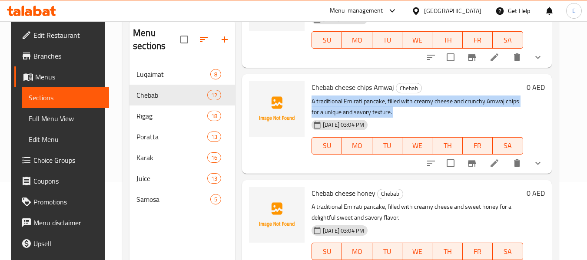
click at [381, 100] on p "A traditional Emirati pancake, filled with creamy cheese and crunchy Amwaj chip…" at bounding box center [417, 107] width 212 height 22
click at [147, 116] on span "Rigag" at bounding box center [171, 116] width 71 height 10
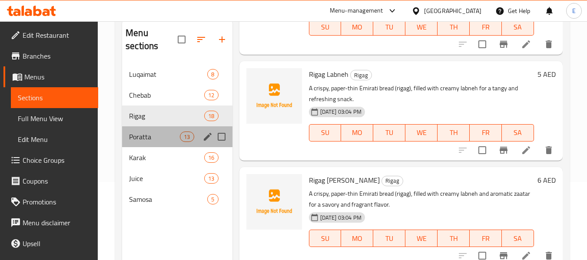
click at [147, 127] on div "Poratta 13" at bounding box center [177, 136] width 110 height 21
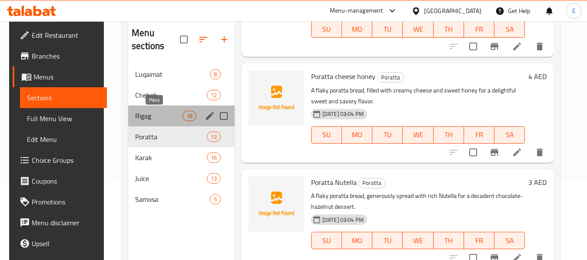
click at [143, 117] on span "Rigag" at bounding box center [158, 116] width 47 height 10
